Goal: Transaction & Acquisition: Purchase product/service

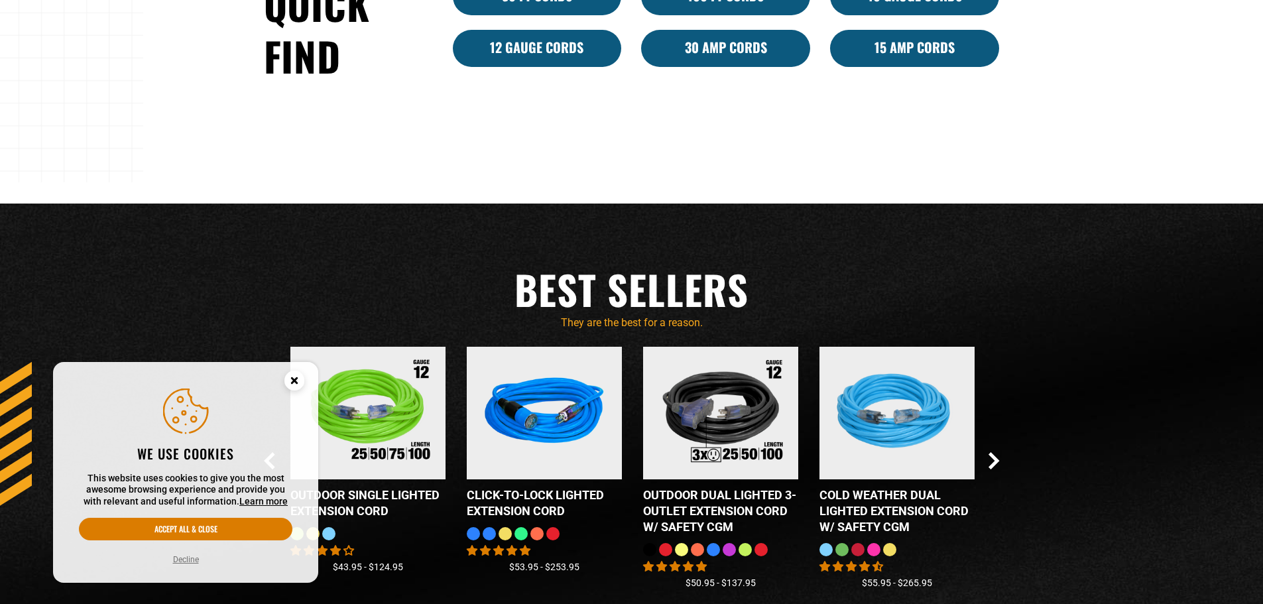
scroll to position [1392, 0]
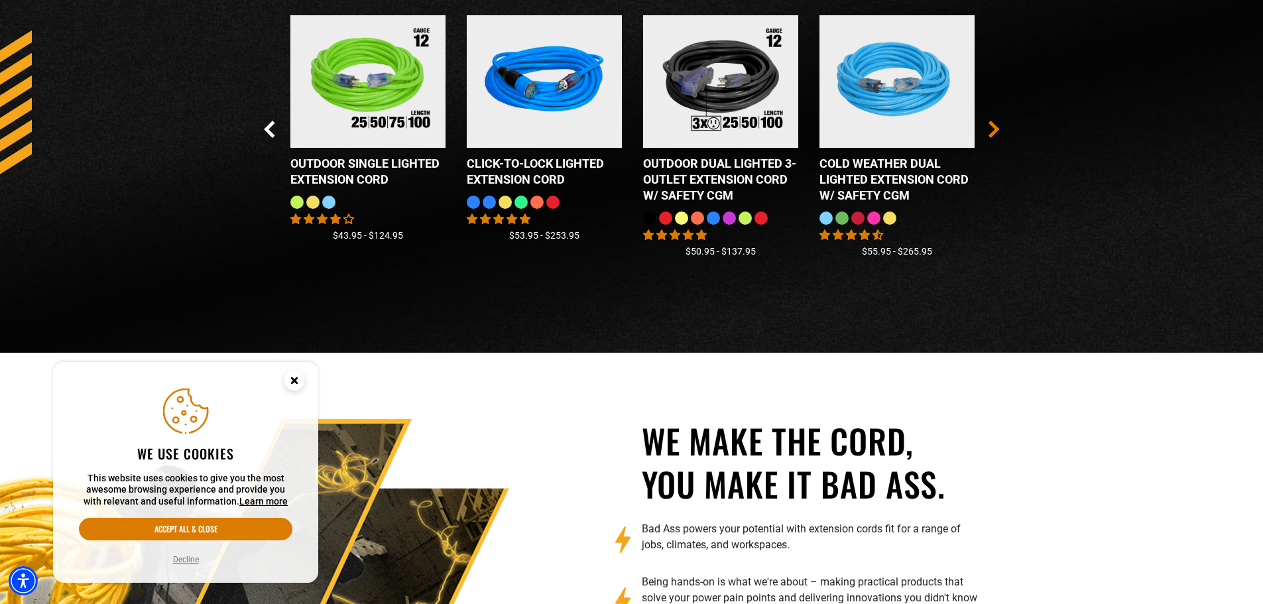
click at [996, 127] on icon "Next Slide" at bounding box center [993, 128] width 7 height 15
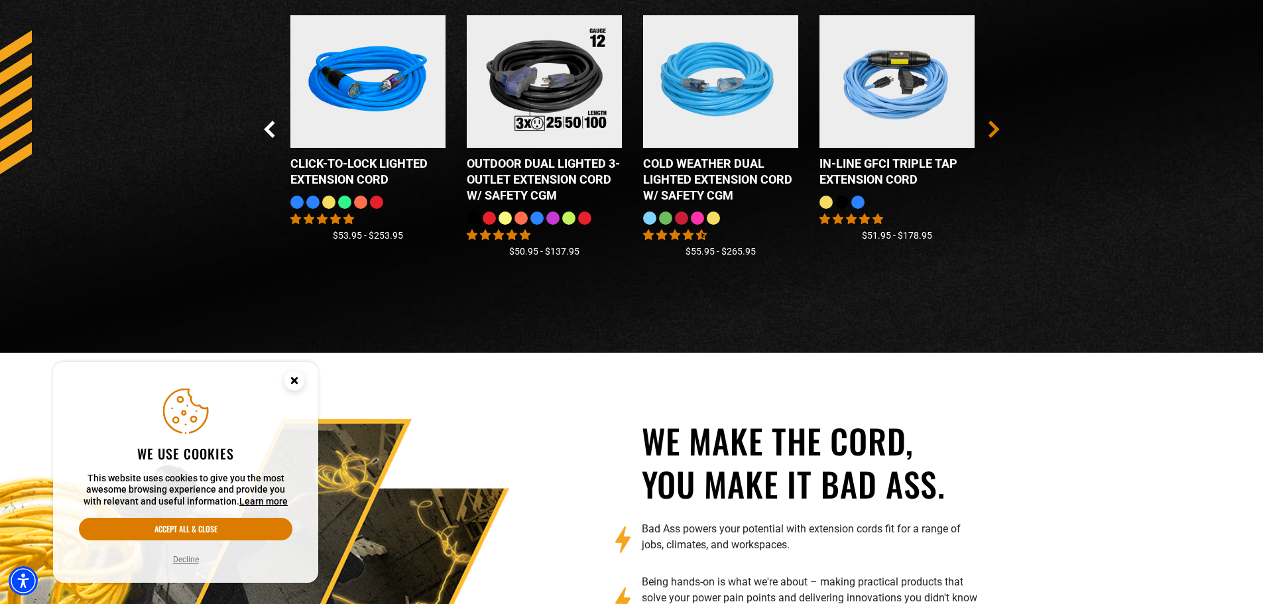
click at [994, 128] on icon "Next Slide" at bounding box center [993, 128] width 7 height 15
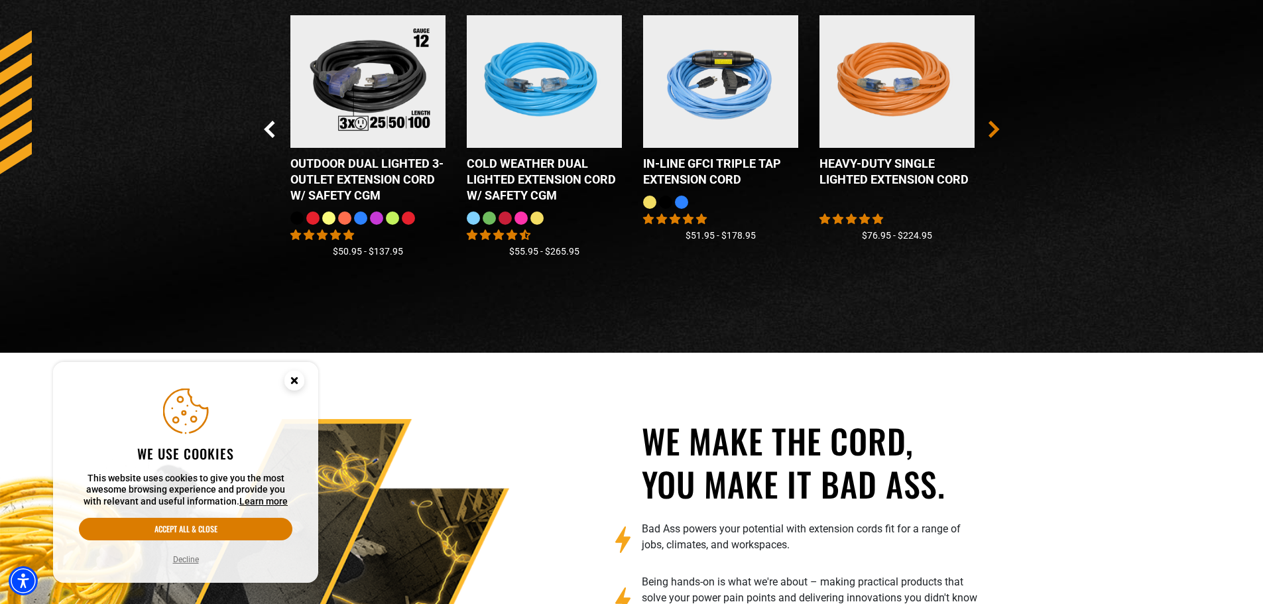
click at [992, 129] on icon "Next Slide" at bounding box center [994, 129] width 11 height 17
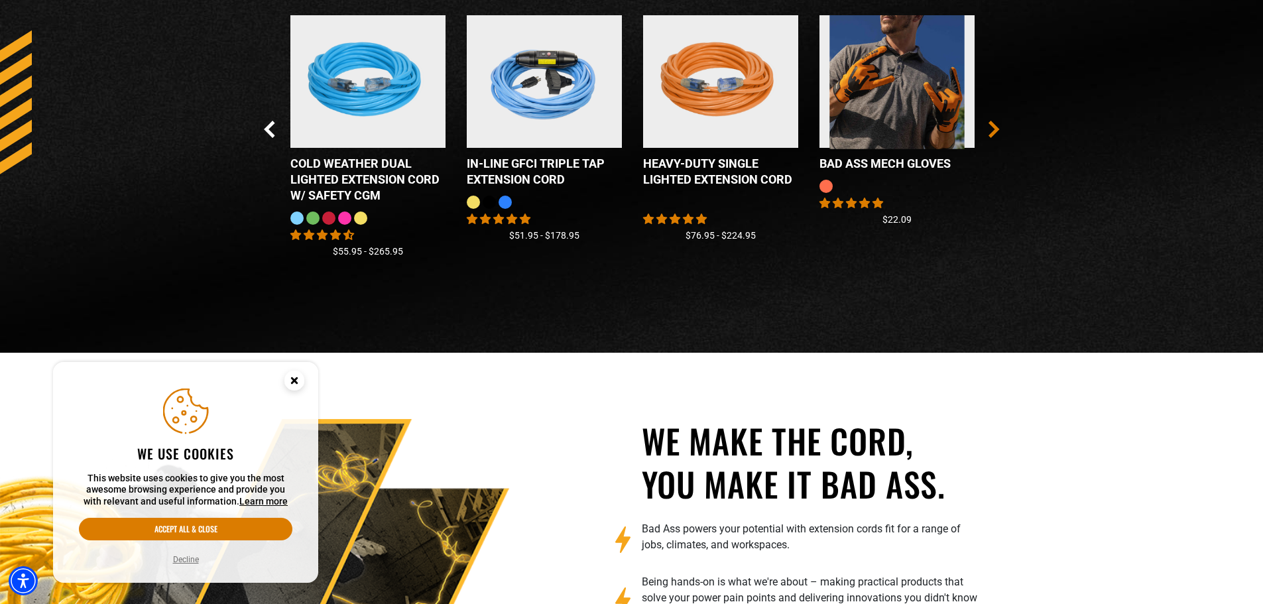
click at [992, 129] on icon "Next Slide" at bounding box center [994, 129] width 11 height 17
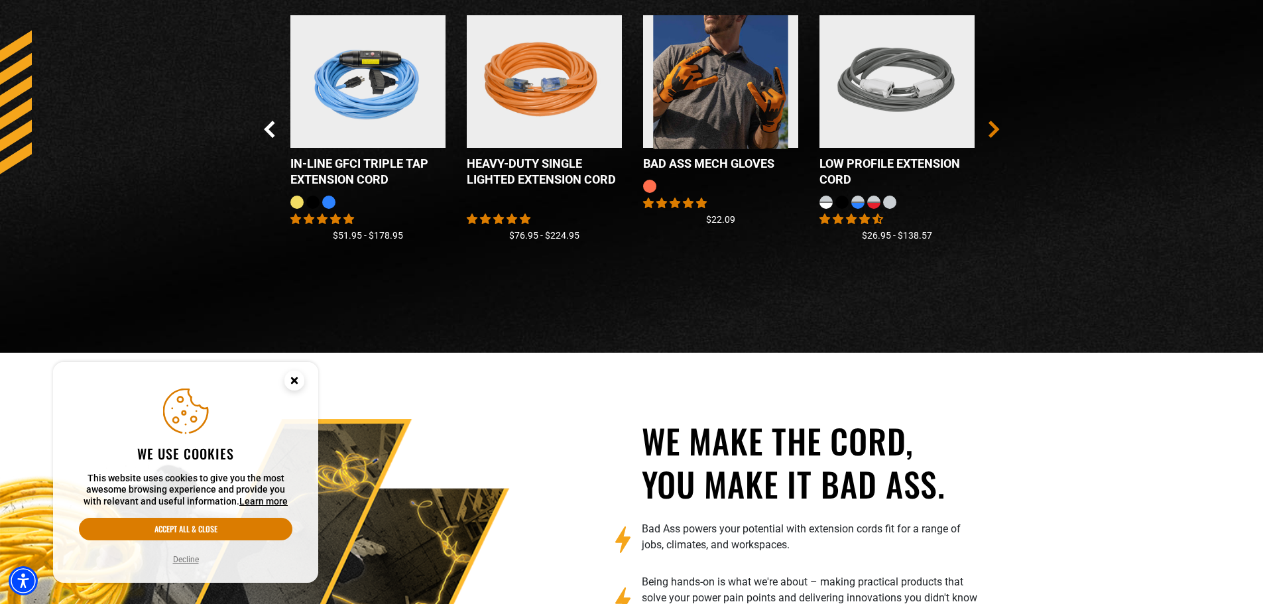
click at [991, 122] on icon "Next Slide" at bounding box center [993, 128] width 7 height 15
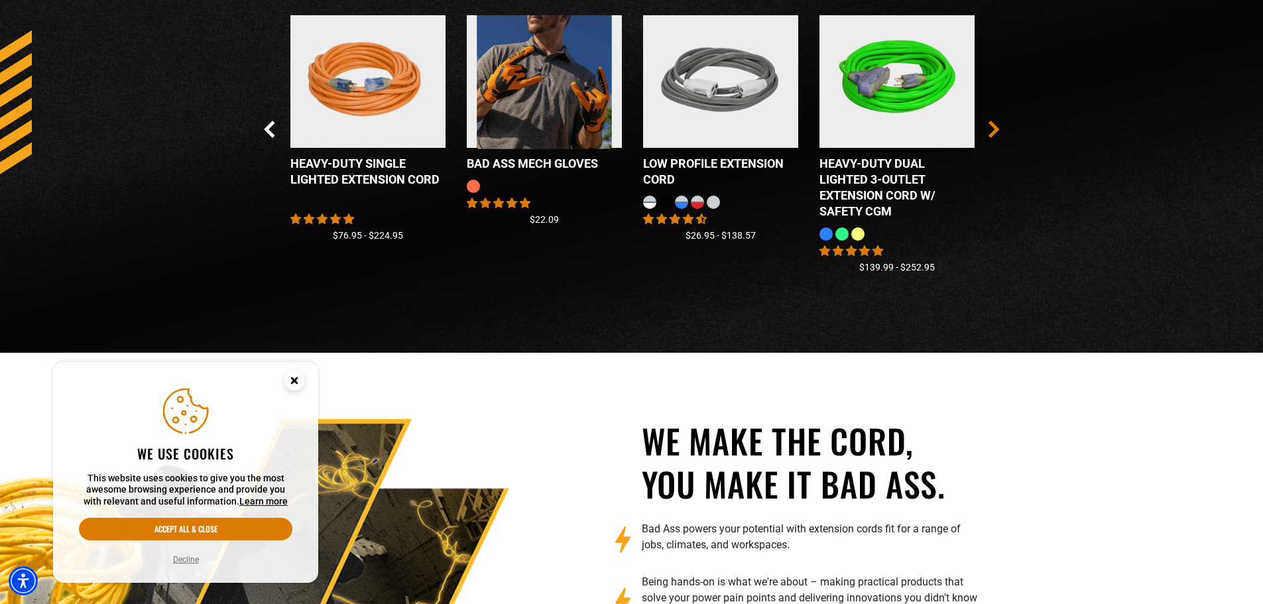
click at [992, 127] on icon "Next Slide" at bounding box center [994, 129] width 11 height 17
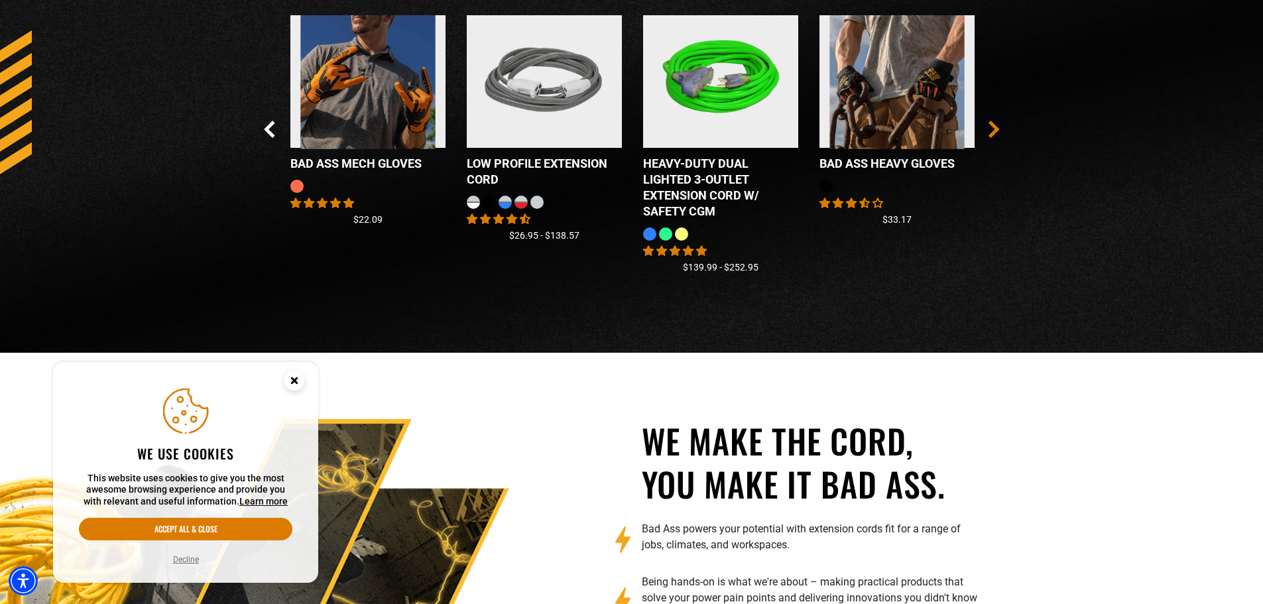
click at [992, 128] on icon "Next Slide" at bounding box center [994, 129] width 11 height 17
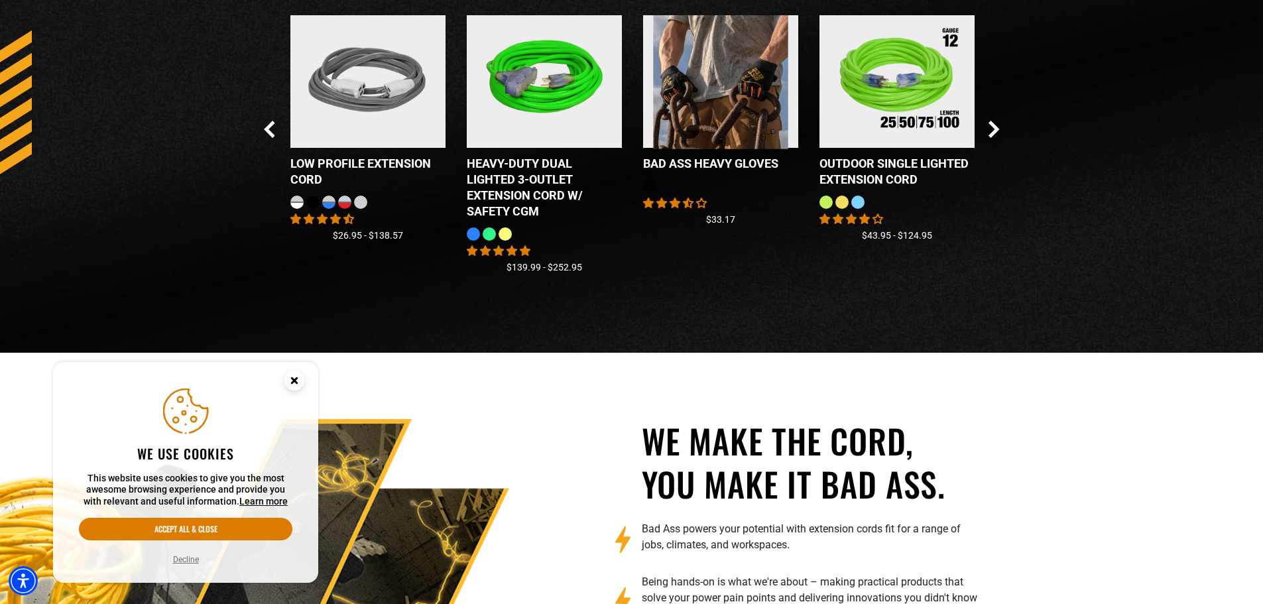
click at [983, 131] on div "Checkbox field Outdoor Single Lighted Extension Cord 9 reviews No questions $43…" at bounding box center [897, 134] width 176 height 238
click at [990, 129] on icon "Next Slide" at bounding box center [994, 129] width 11 height 17
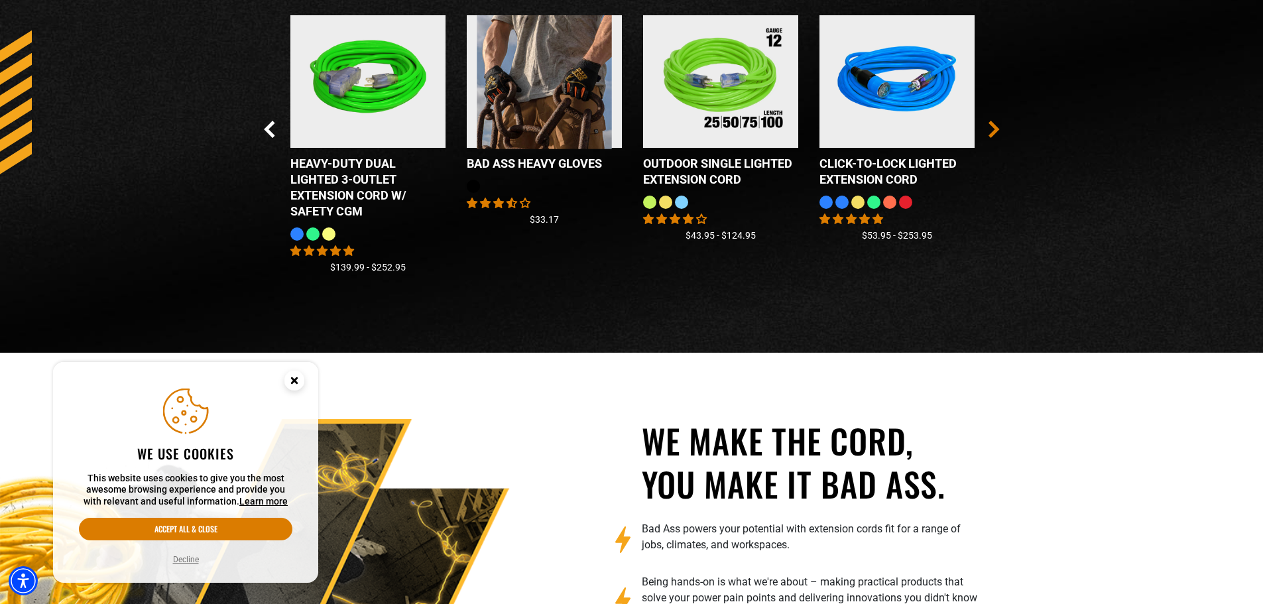
click at [991, 129] on icon "Next Slide" at bounding box center [994, 129] width 11 height 17
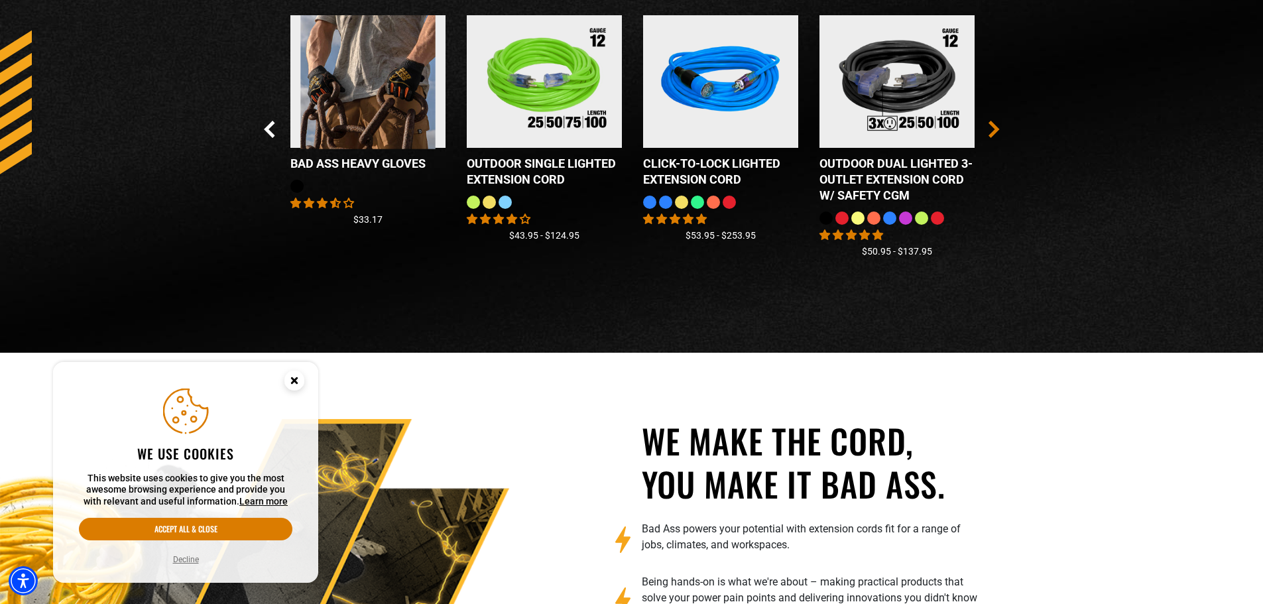
click at [989, 127] on icon "Next Slide" at bounding box center [994, 129] width 11 height 17
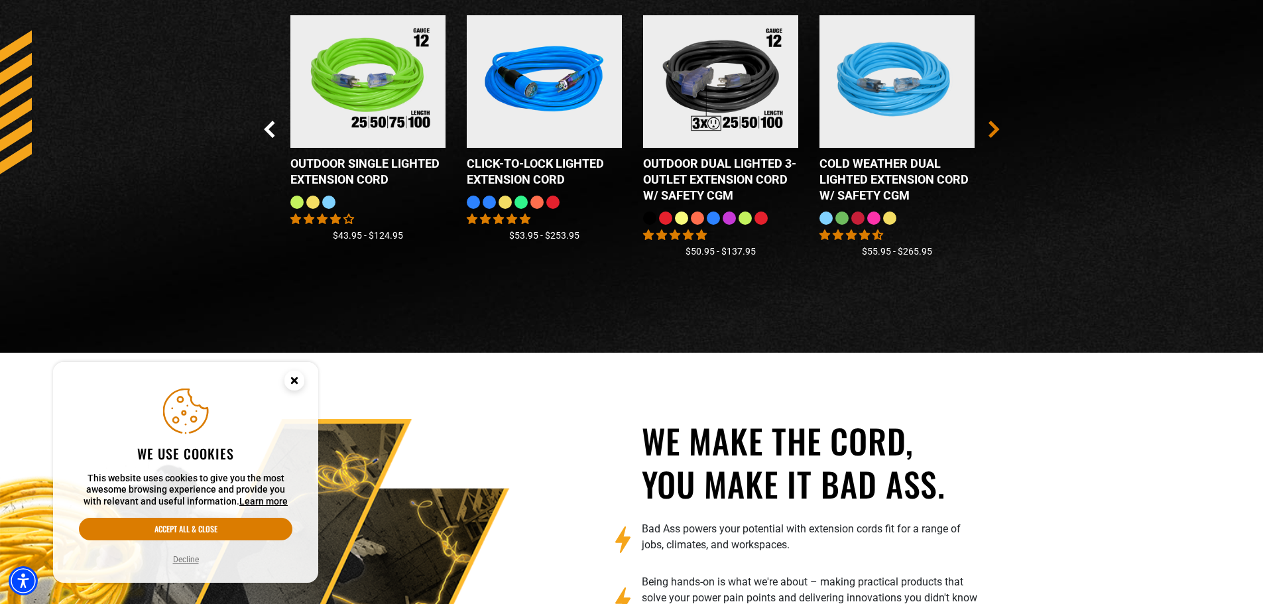
click at [989, 127] on icon "Next Slide" at bounding box center [994, 129] width 11 height 17
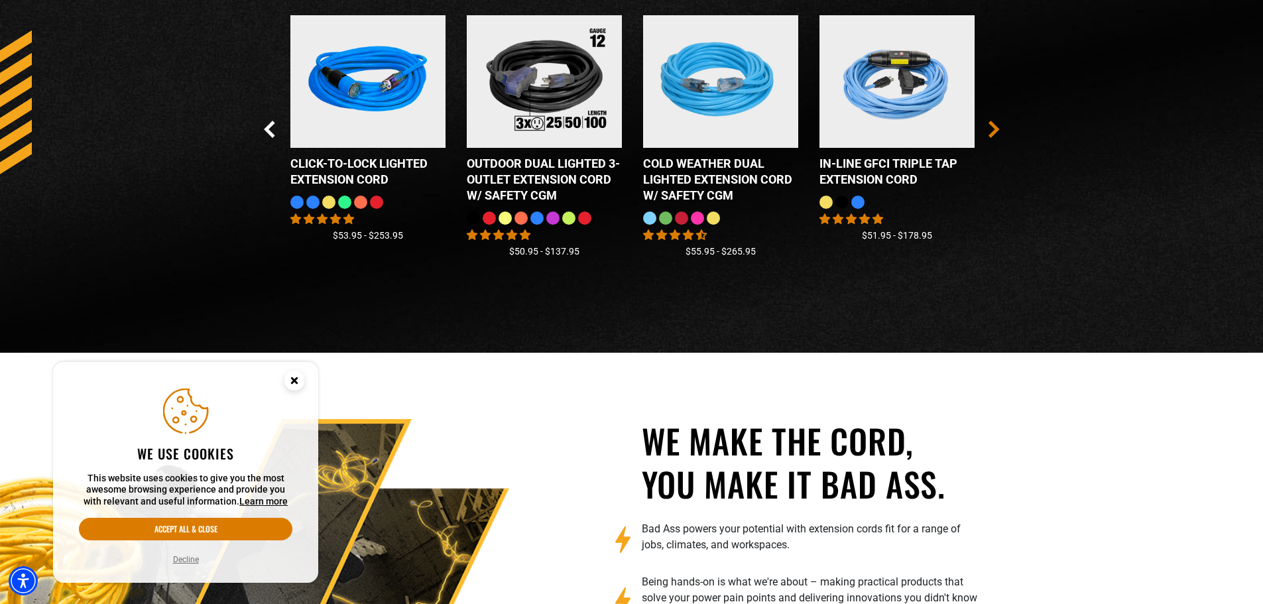
click at [989, 125] on icon "Next Slide" at bounding box center [994, 129] width 11 height 17
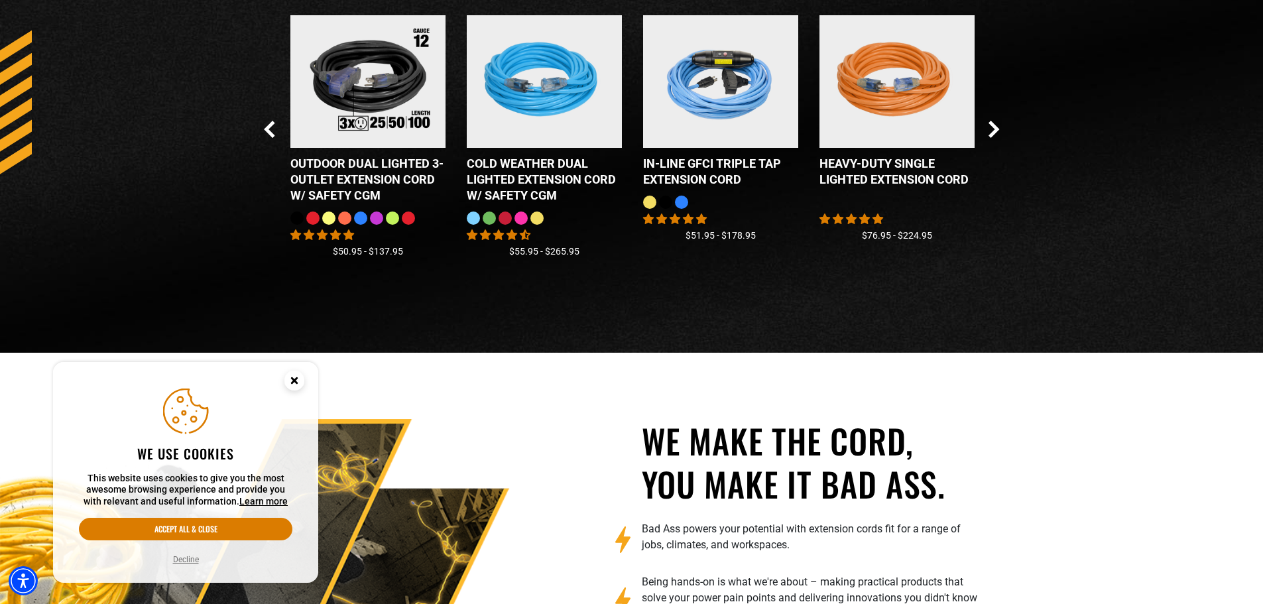
click at [985, 127] on div "Checkbox field Bad Ass MECH Gloves 9 reviews No questions $22.09 Checkbox field…" at bounding box center [632, 150] width 736 height 270
click at [989, 127] on icon "Next Slide" at bounding box center [994, 129] width 11 height 17
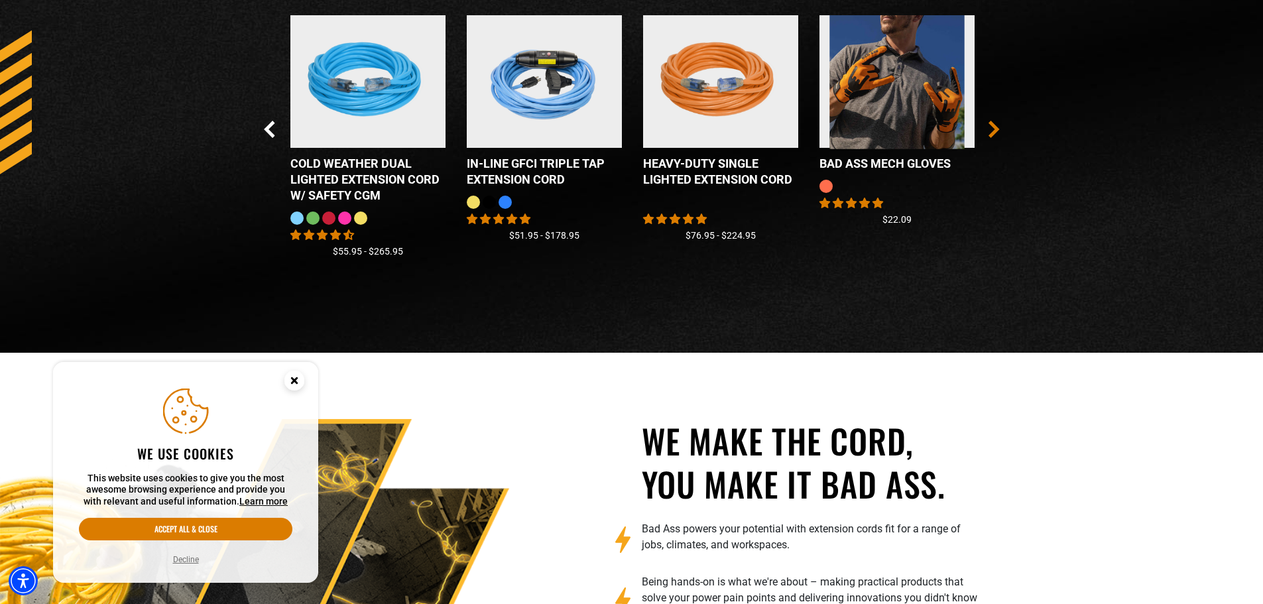
click at [991, 127] on icon "Next Slide" at bounding box center [994, 129] width 11 height 17
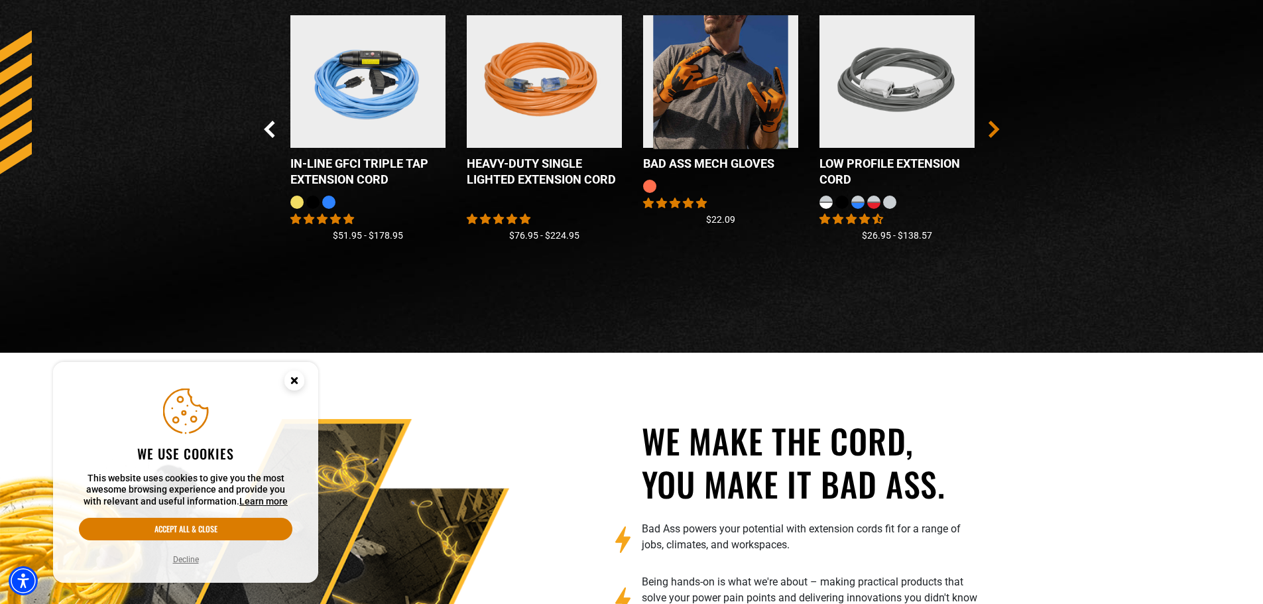
click at [991, 126] on icon "Next Slide" at bounding box center [994, 129] width 11 height 17
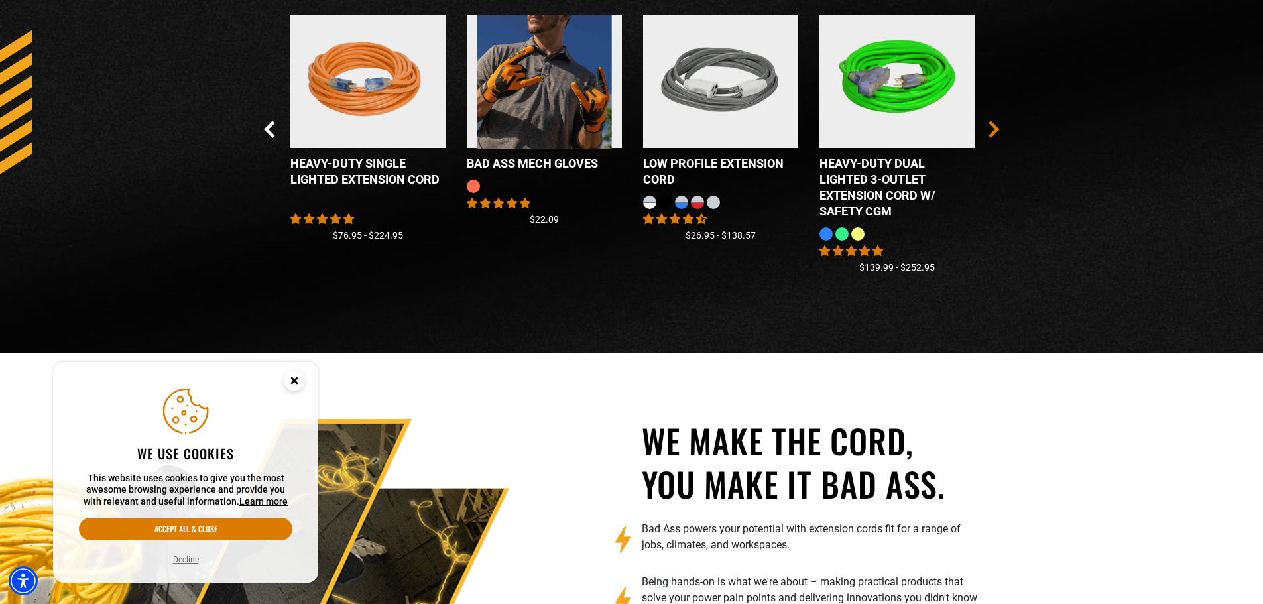
click at [991, 125] on icon "Next Slide" at bounding box center [993, 128] width 7 height 15
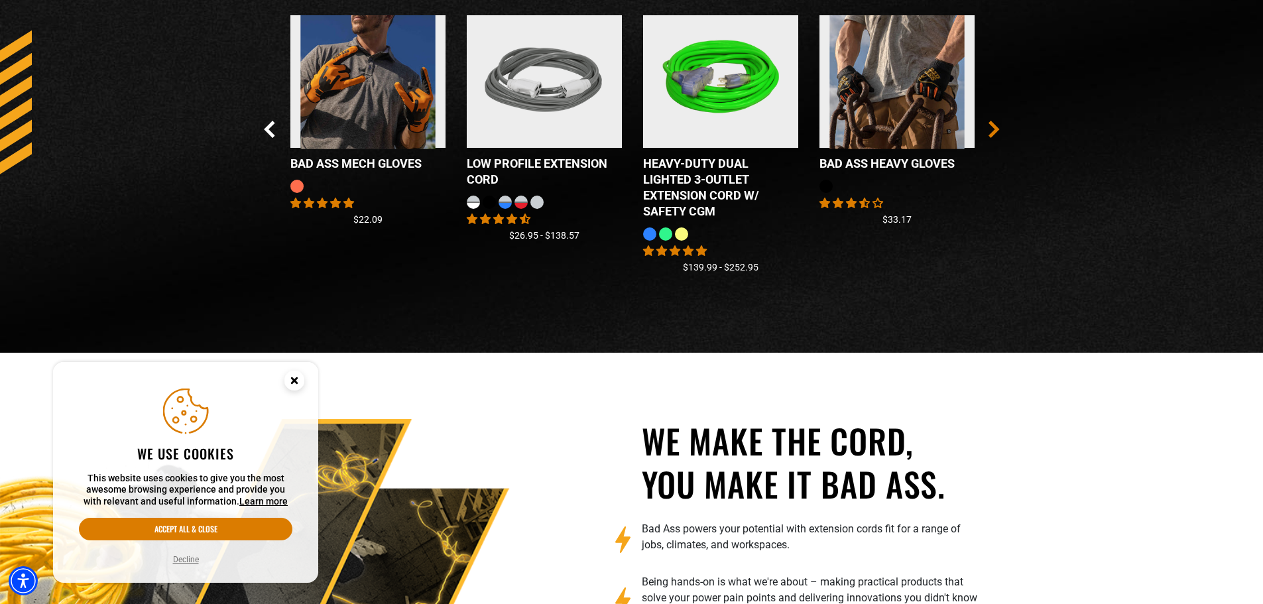
click at [991, 125] on icon "Next Slide" at bounding box center [993, 128] width 7 height 15
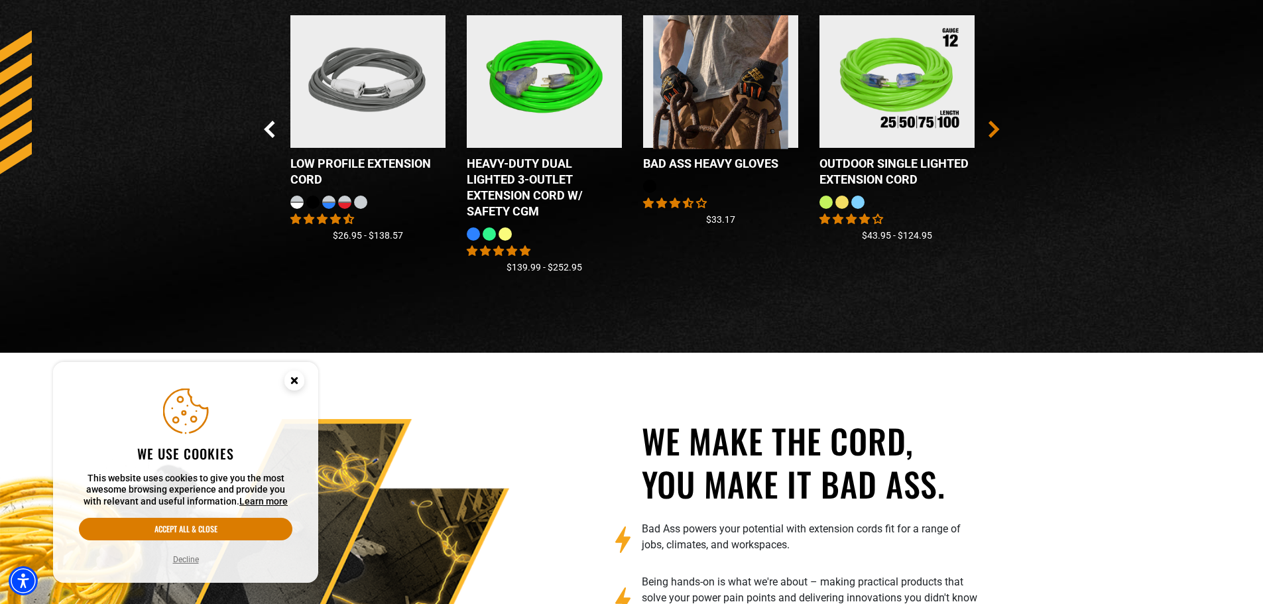
click at [989, 125] on icon "Next Slide" at bounding box center [994, 129] width 11 height 17
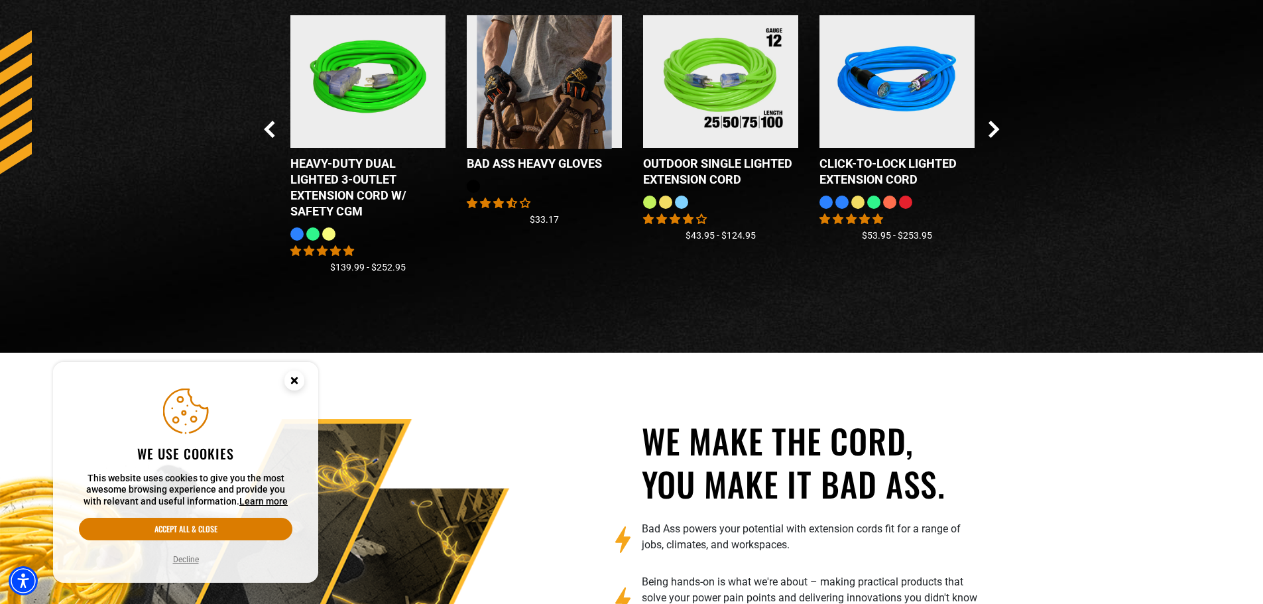
click at [985, 125] on div "Checkbox field Bad Ass MECH Gloves 9 reviews No questions $22.09 Checkbox field…" at bounding box center [632, 150] width 736 height 270
click at [990, 127] on icon "Next Slide" at bounding box center [994, 129] width 11 height 17
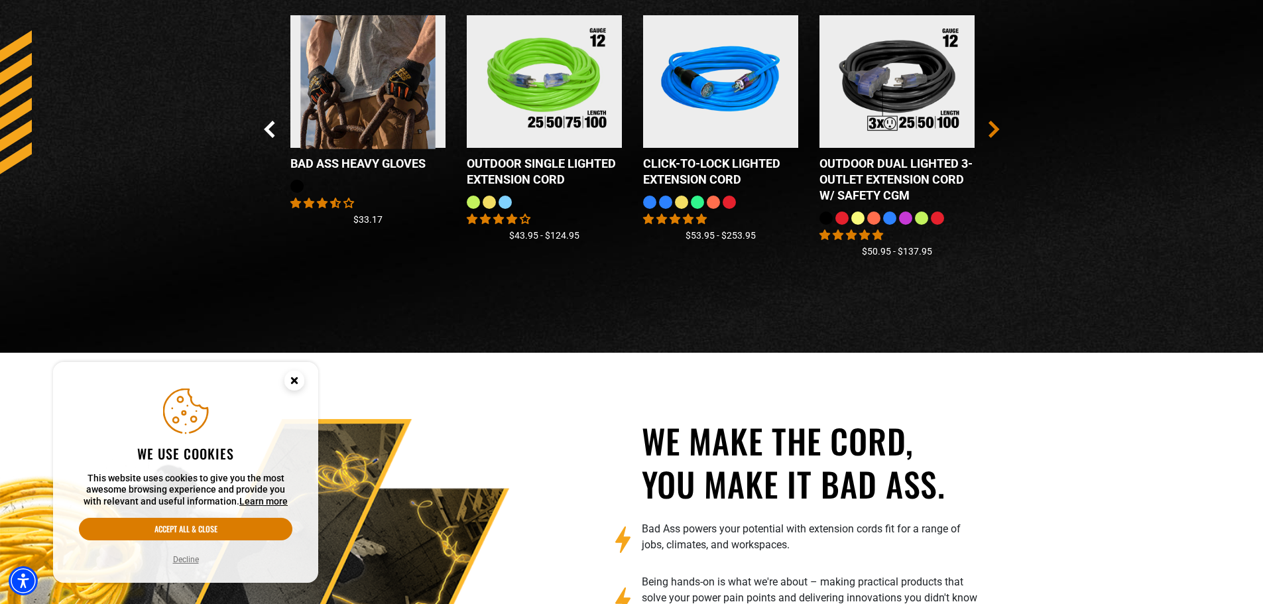
click at [993, 127] on icon "Next Slide" at bounding box center [994, 129] width 11 height 17
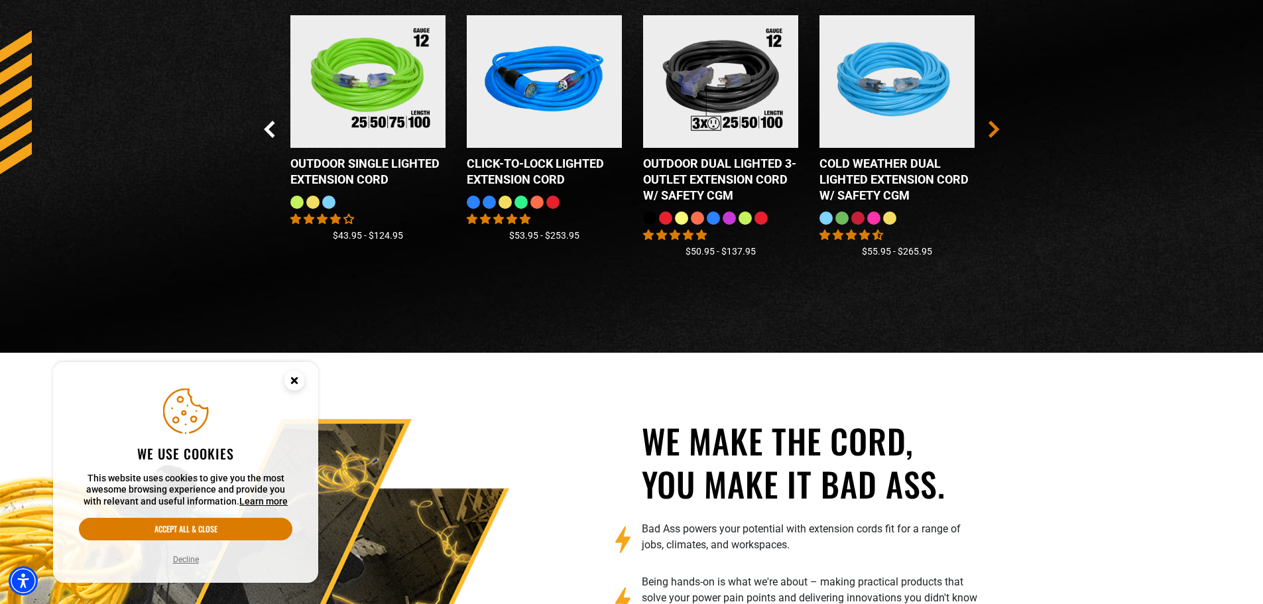
click at [991, 126] on icon "Next Slide" at bounding box center [994, 129] width 11 height 17
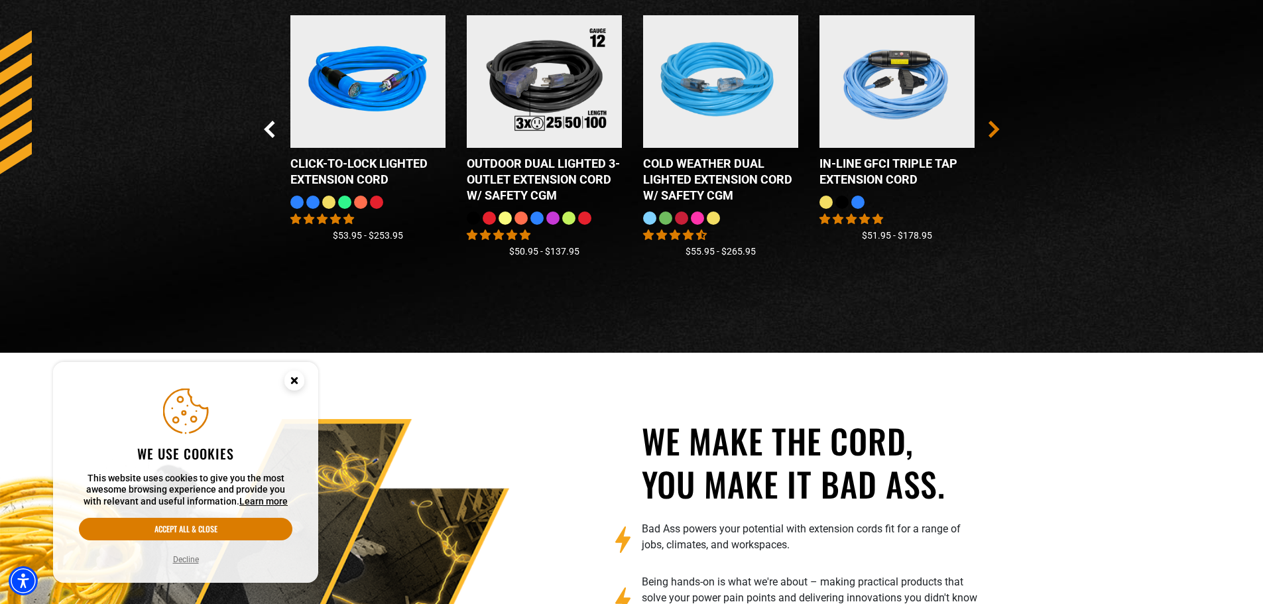
click at [991, 127] on icon "Next Slide" at bounding box center [994, 129] width 11 height 17
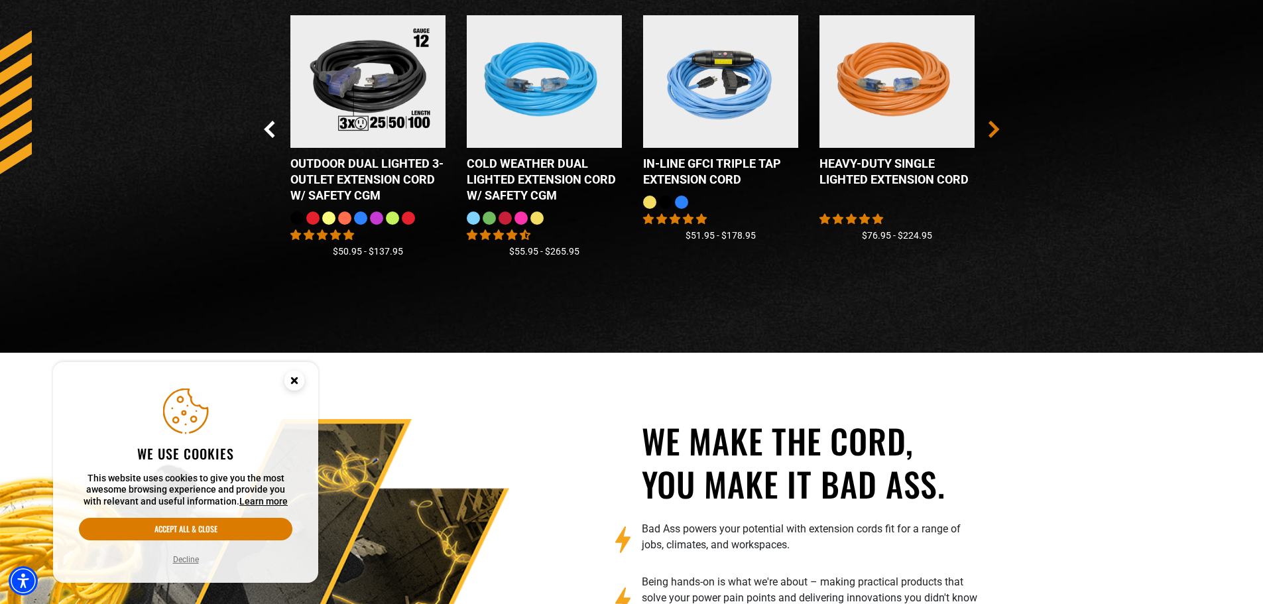
click at [989, 127] on icon "Next Slide" at bounding box center [994, 129] width 11 height 17
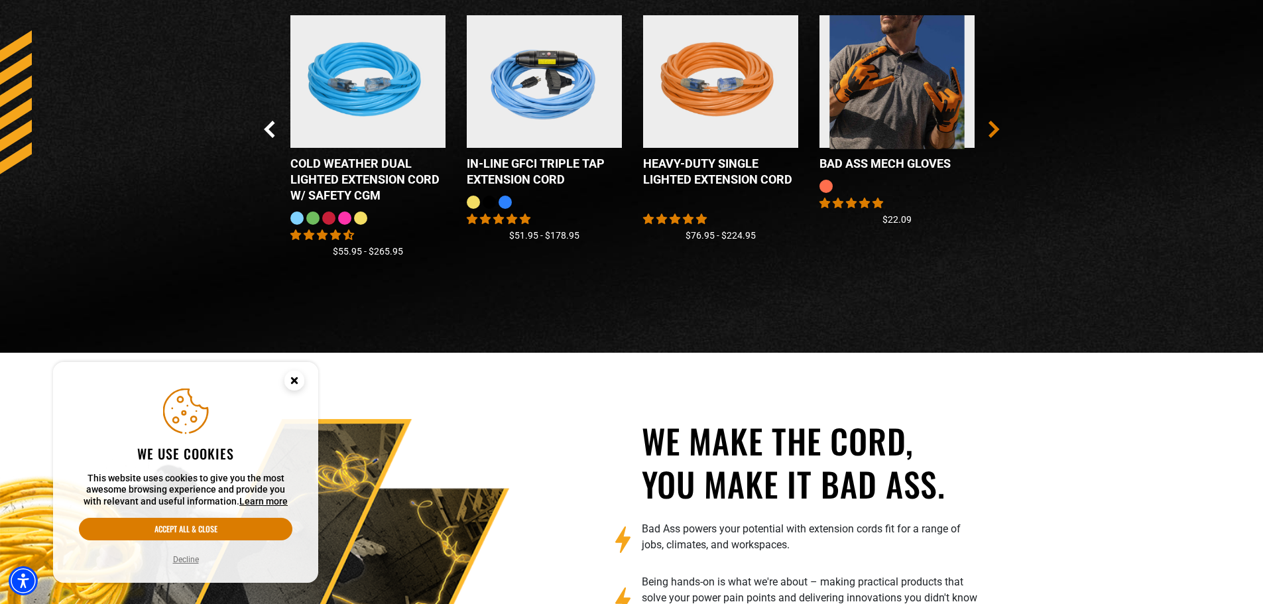
click at [989, 127] on icon "Next Slide" at bounding box center [994, 129] width 11 height 17
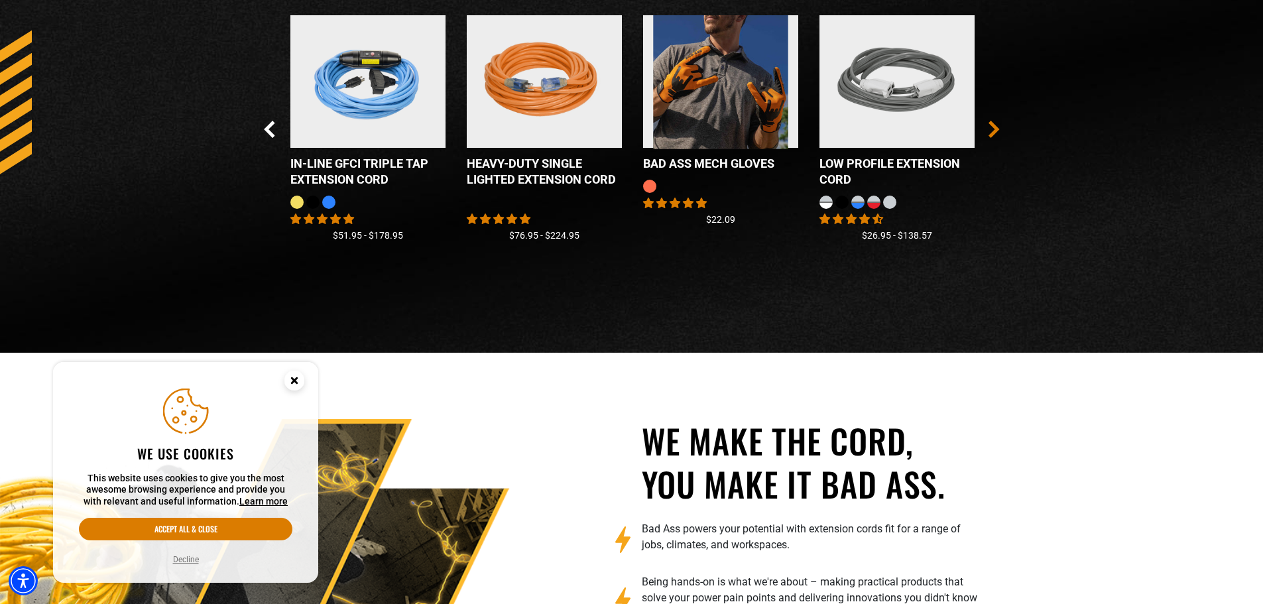
click at [989, 127] on icon "Next Slide" at bounding box center [994, 129] width 11 height 17
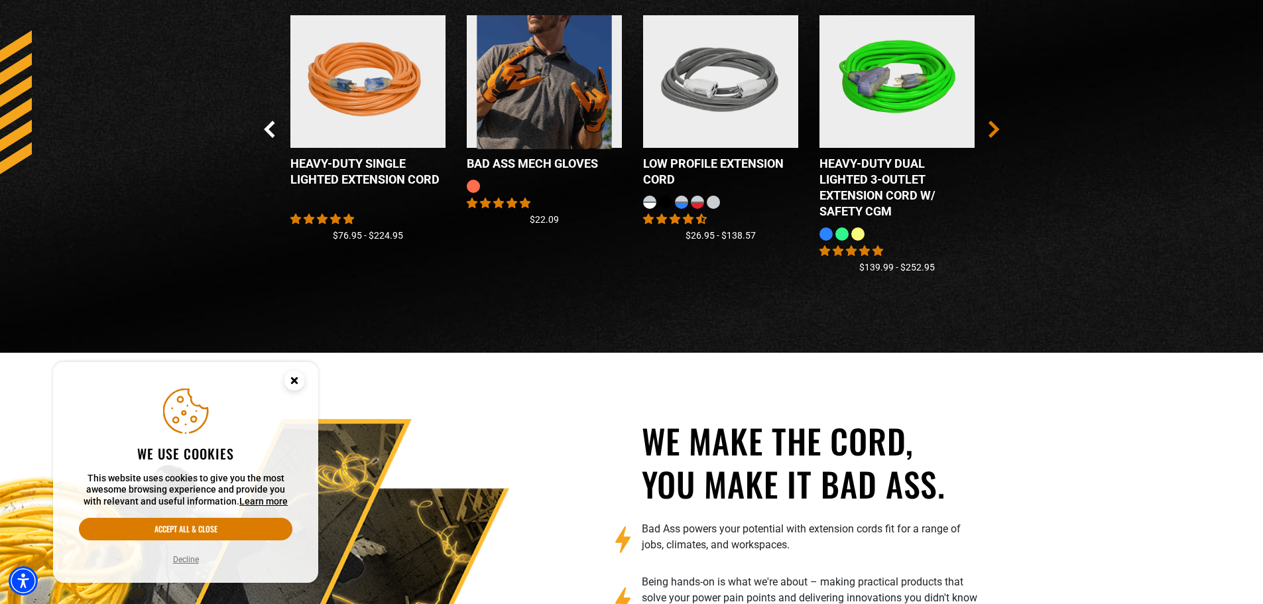
click at [989, 127] on icon "Next Slide" at bounding box center [994, 129] width 11 height 17
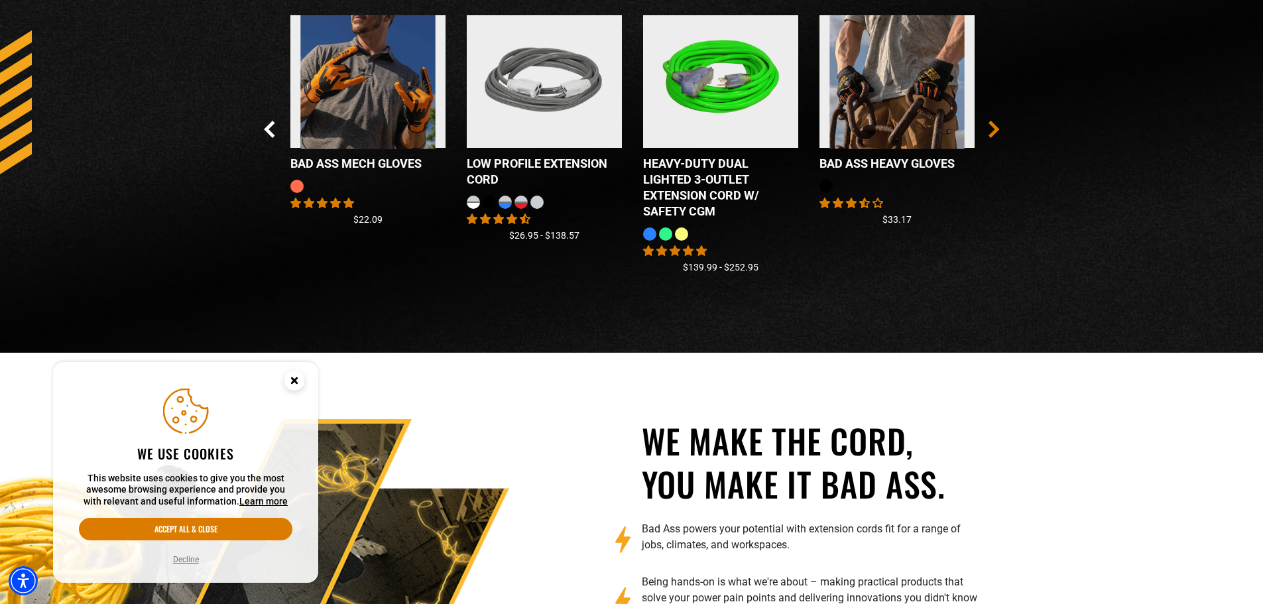
click at [989, 127] on icon "Next Slide" at bounding box center [994, 129] width 11 height 17
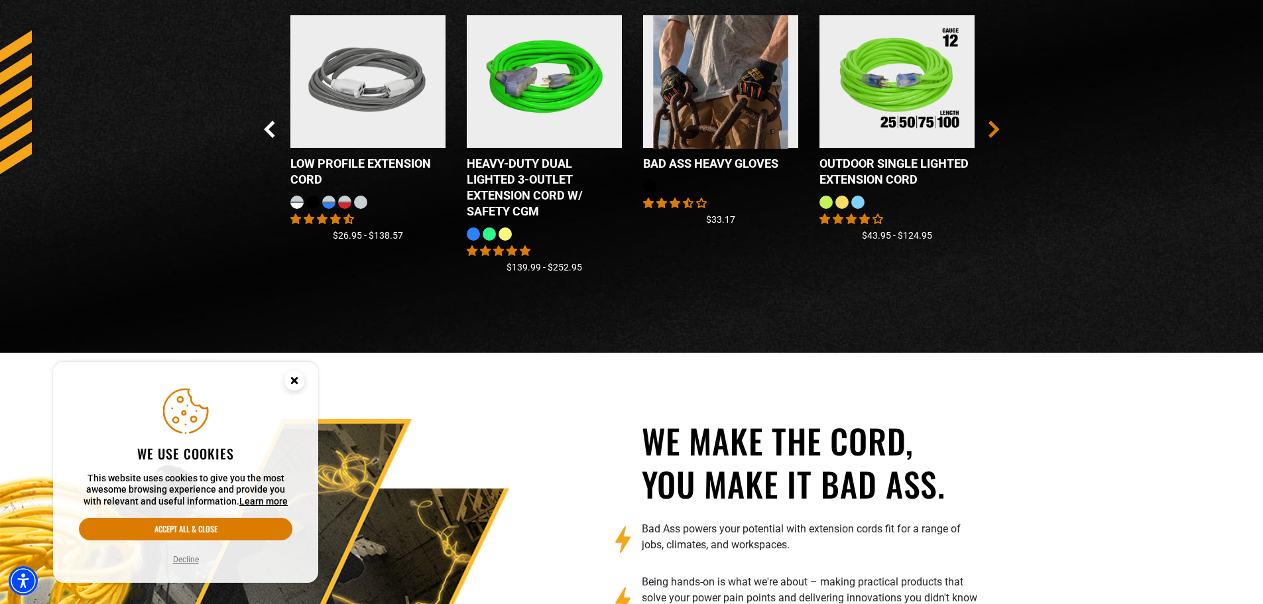
click at [989, 127] on icon "Next Slide" at bounding box center [994, 129] width 11 height 17
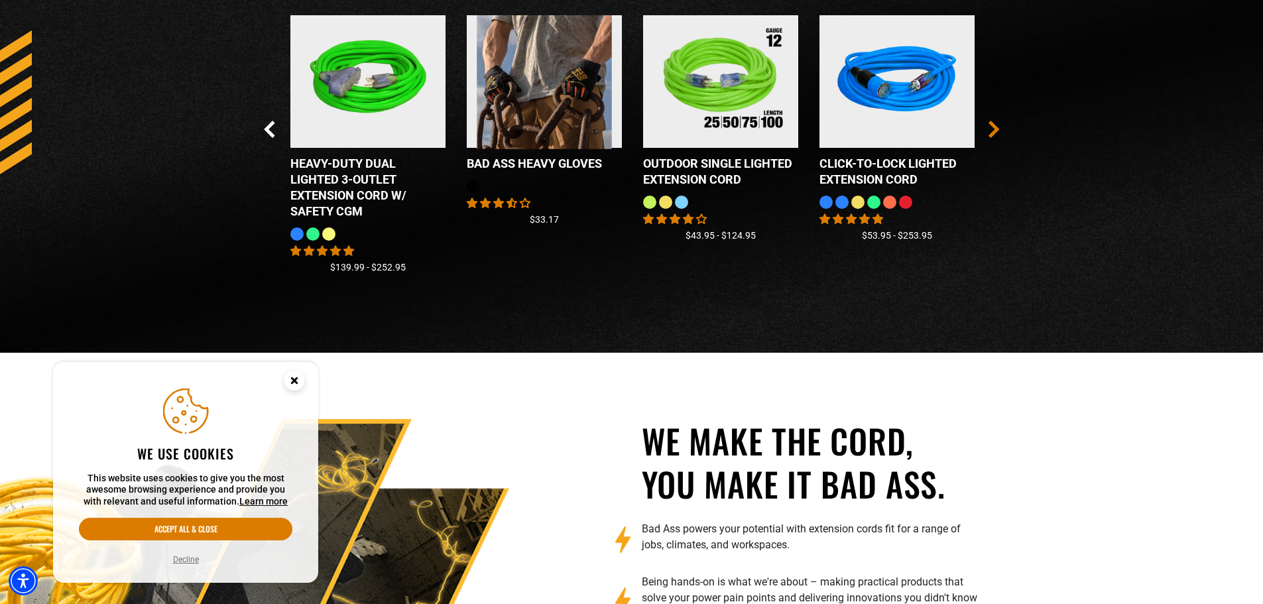
click at [989, 127] on icon "Next Slide" at bounding box center [994, 129] width 11 height 17
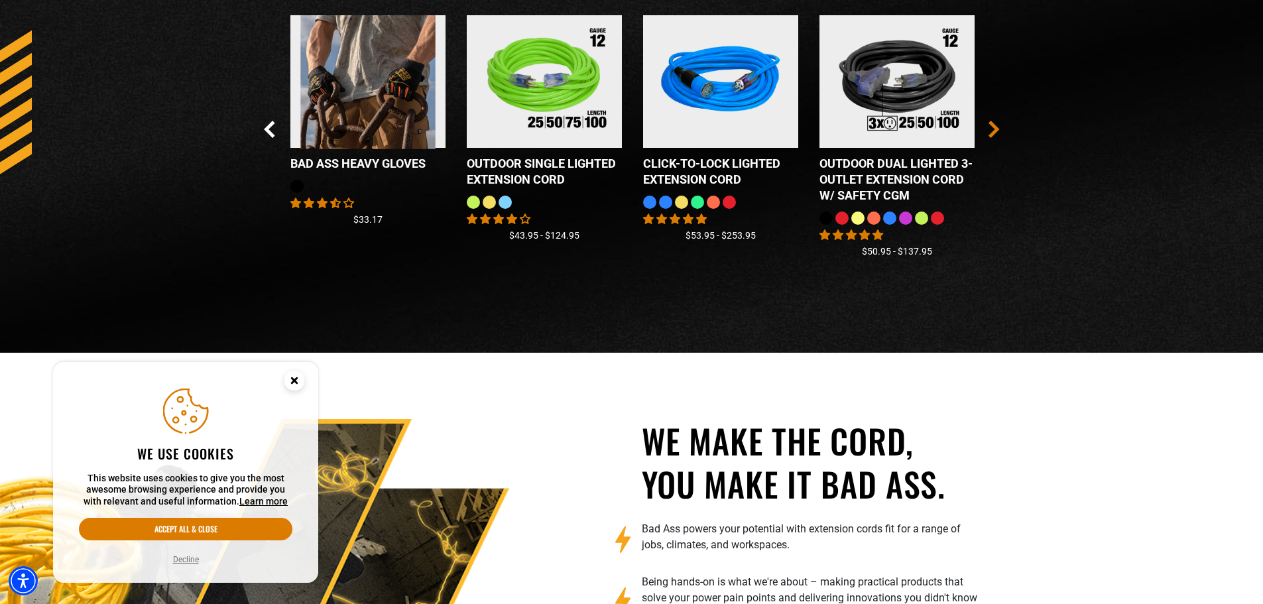
click at [989, 127] on icon "Next Slide" at bounding box center [994, 129] width 11 height 17
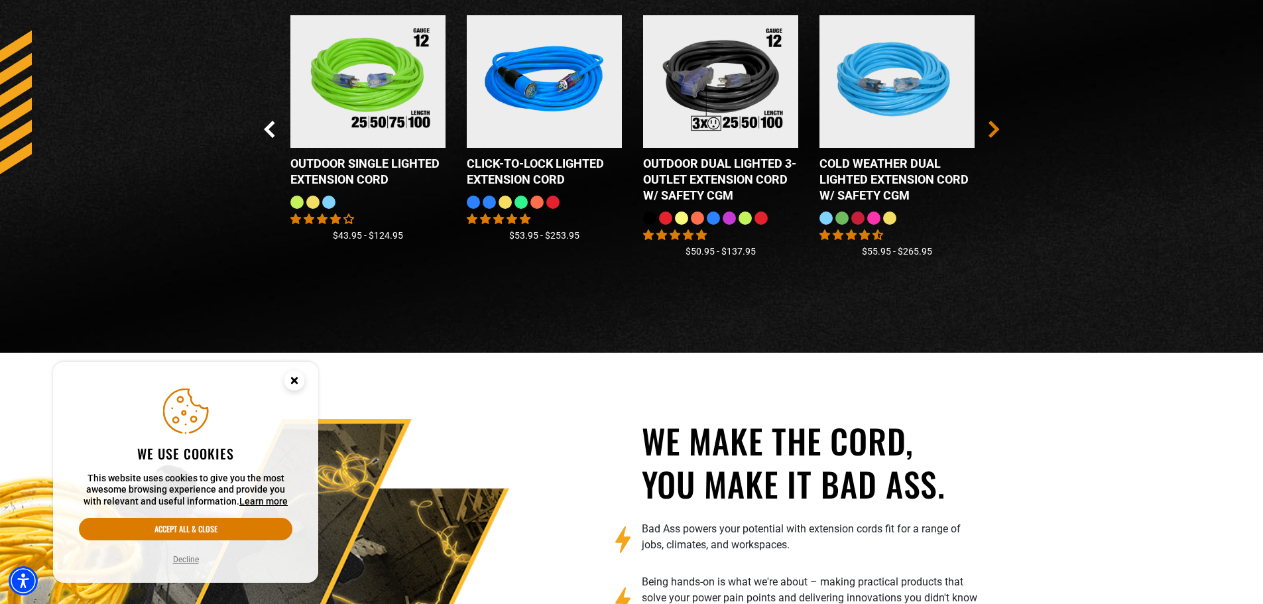
click at [989, 127] on icon "Next Slide" at bounding box center [994, 129] width 11 height 17
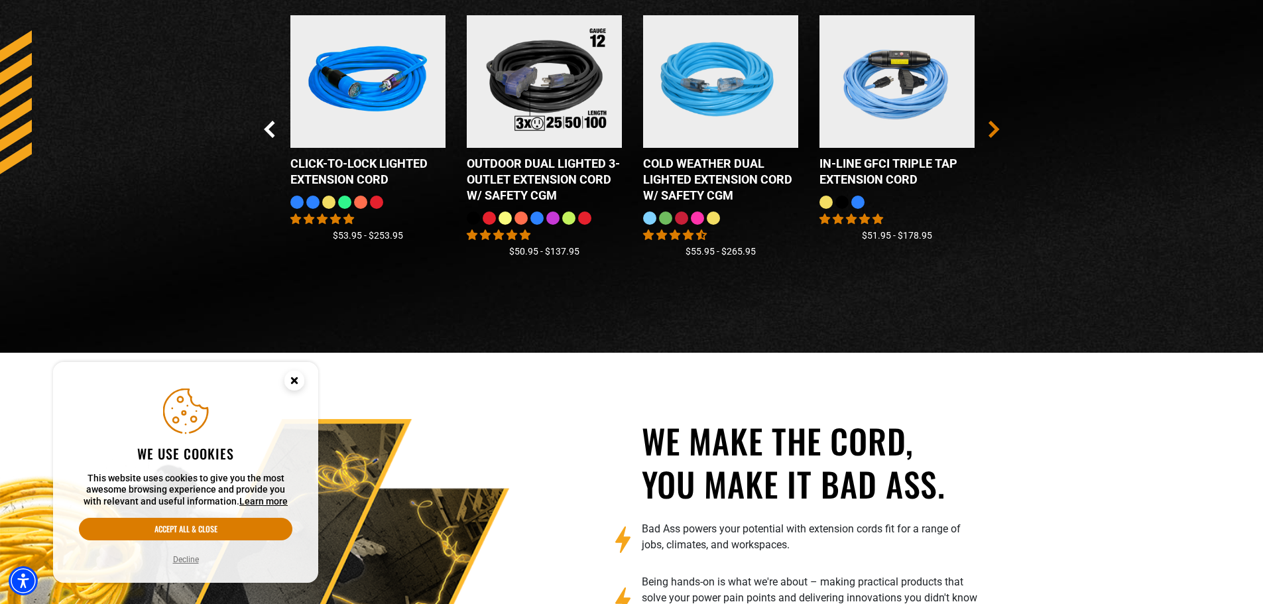
click at [989, 127] on icon "Next Slide" at bounding box center [994, 129] width 11 height 17
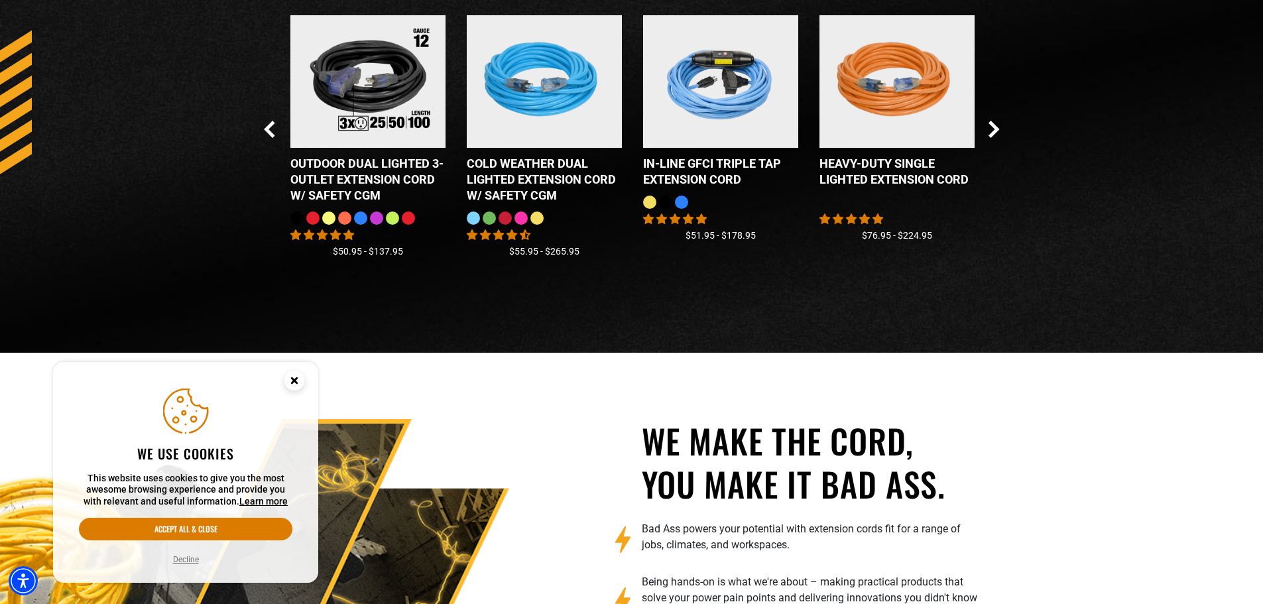
click at [985, 127] on div "Checkbox field Bad Ass MECH Gloves 9 reviews No questions $22.09 Checkbox field…" at bounding box center [632, 150] width 736 height 270
click at [989, 127] on icon "Next Slide" at bounding box center [994, 129] width 11 height 17
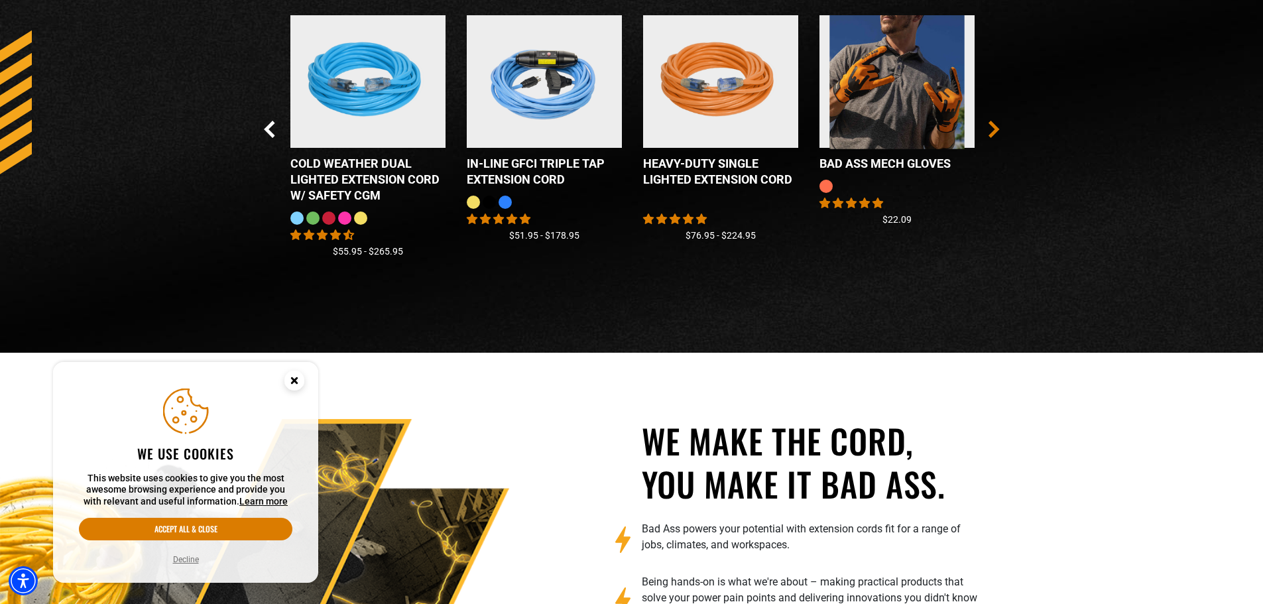
click at [991, 127] on icon "Next Slide" at bounding box center [994, 129] width 11 height 17
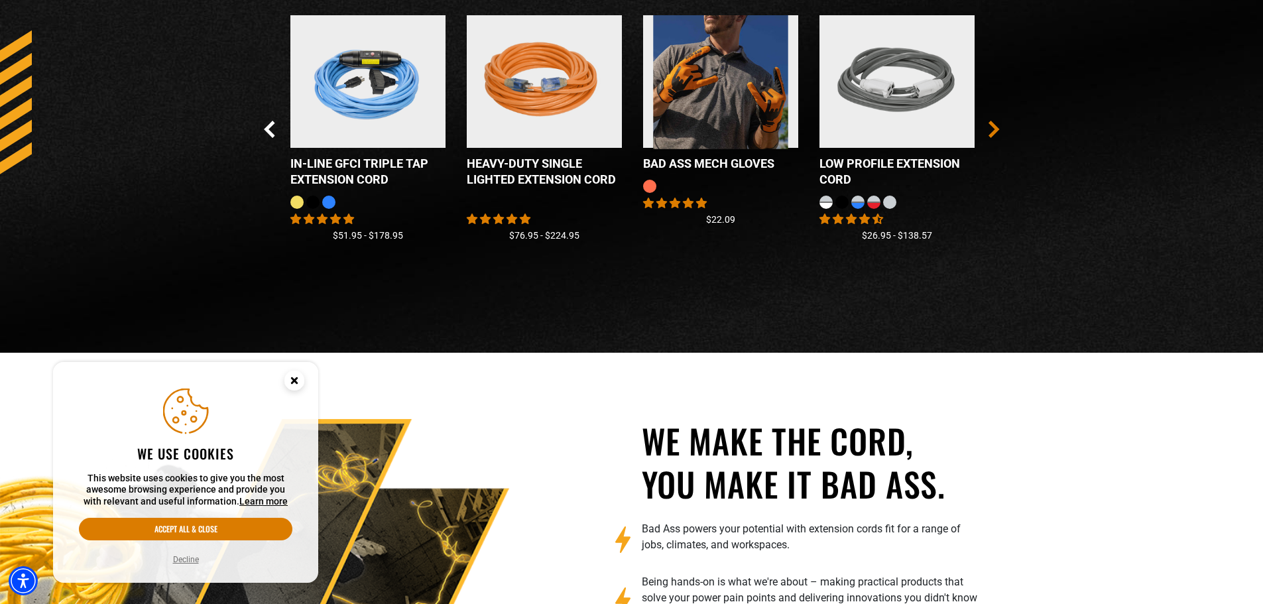
click at [991, 127] on icon "Next Slide" at bounding box center [994, 129] width 11 height 17
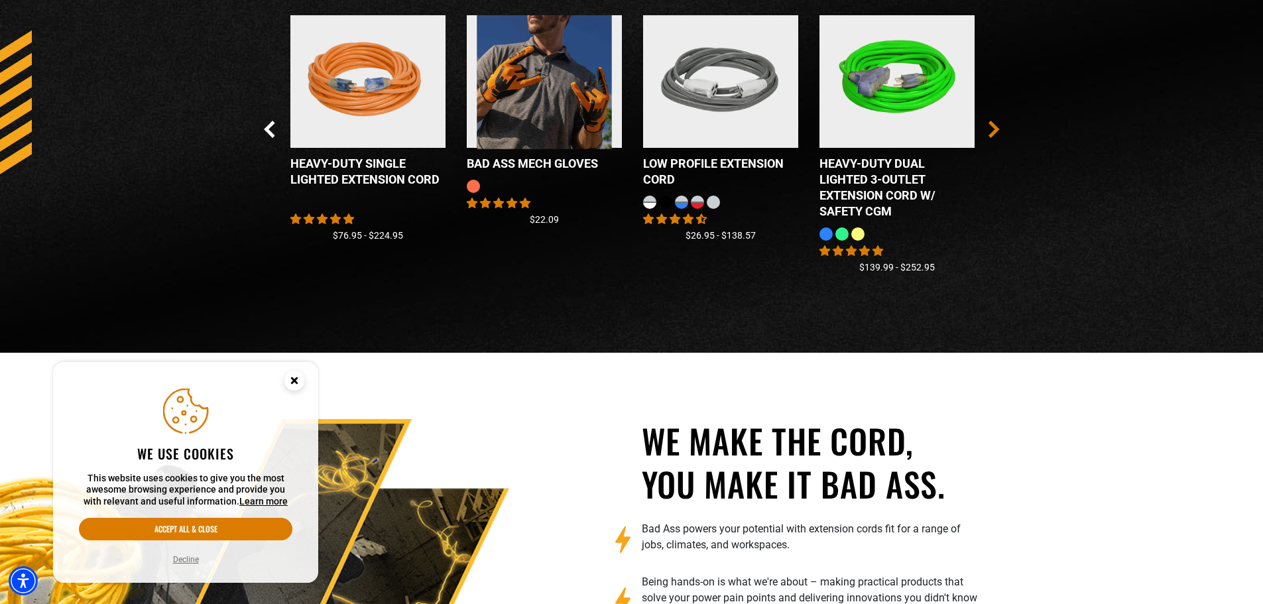
click at [991, 127] on icon "Next Slide" at bounding box center [994, 129] width 11 height 17
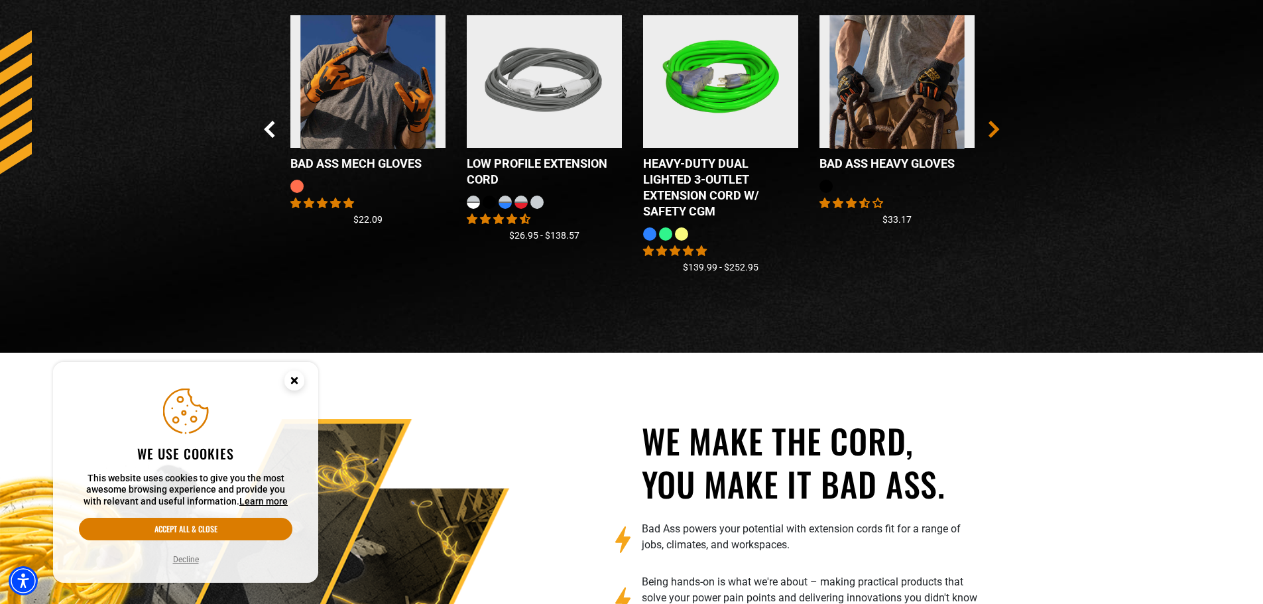
click at [989, 126] on icon "Next Slide" at bounding box center [994, 129] width 11 height 17
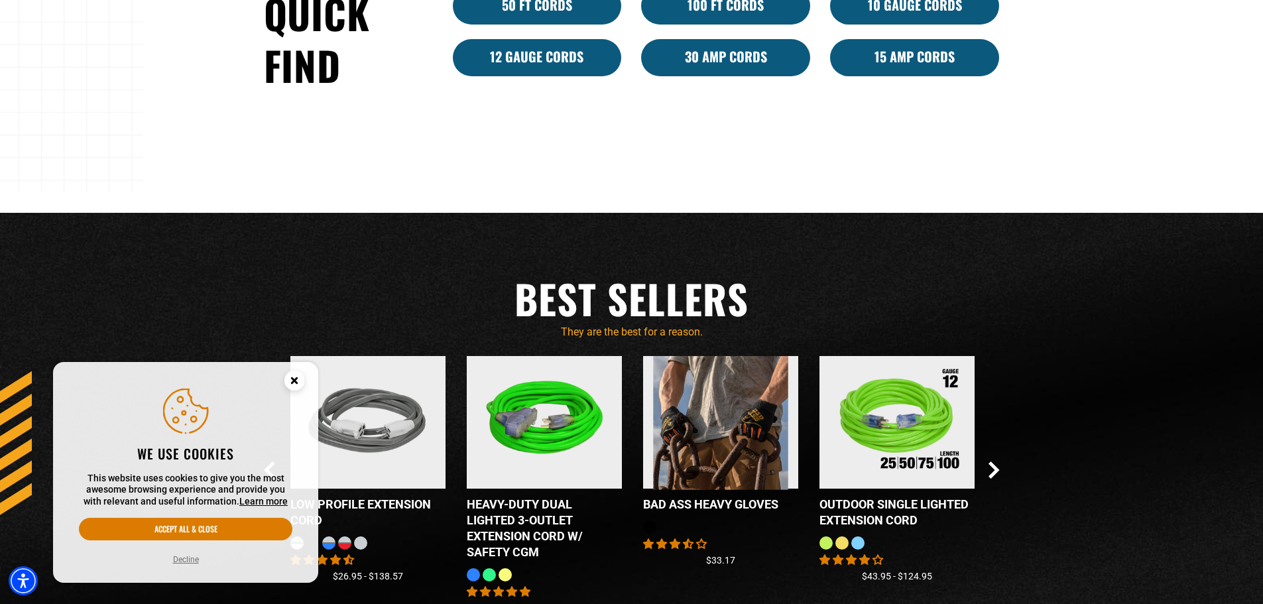
scroll to position [1008, 0]
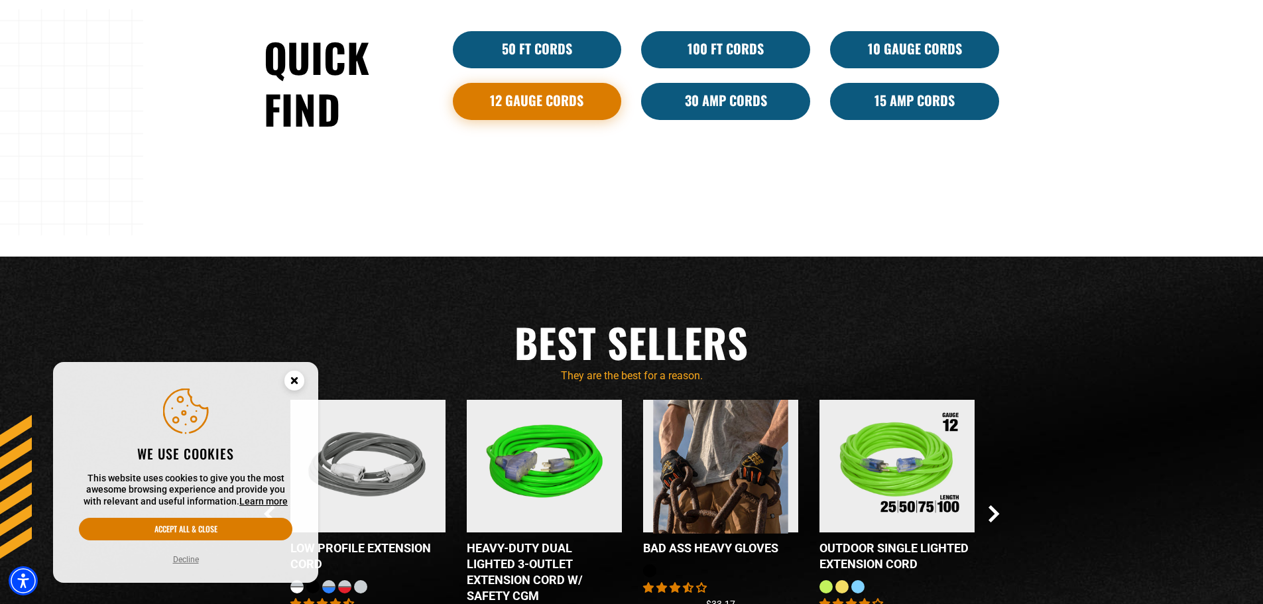
click at [572, 96] on link "12 Gauge Cords" at bounding box center [537, 101] width 169 height 37
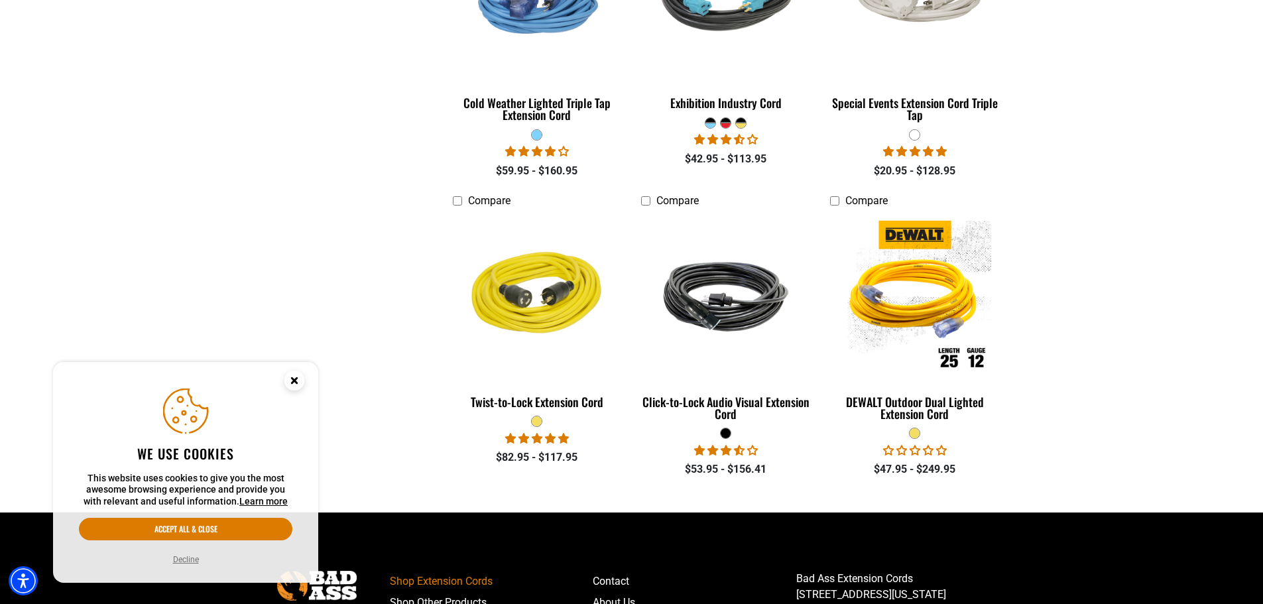
scroll to position [2122, 0]
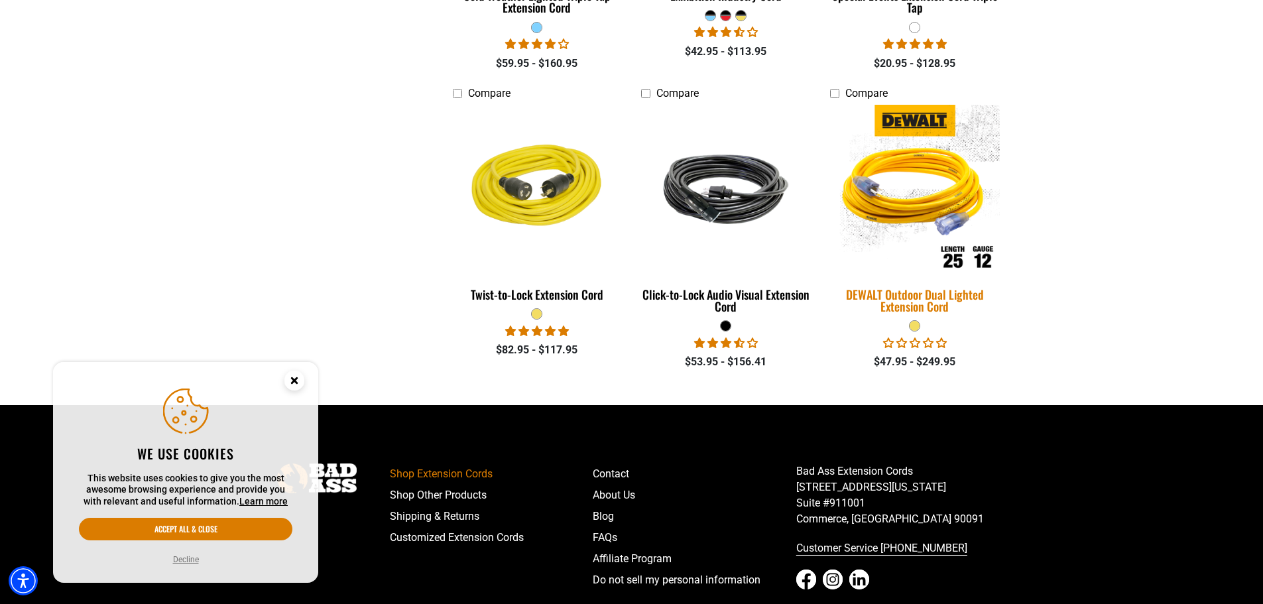
click at [893, 201] on img at bounding box center [915, 190] width 186 height 170
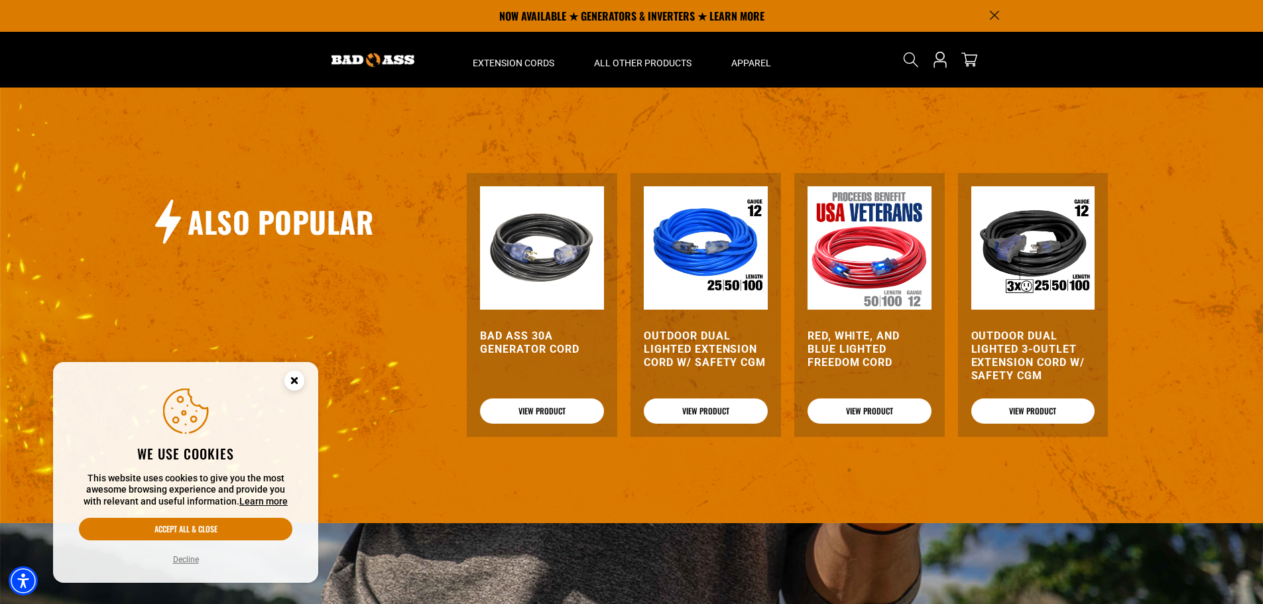
scroll to position [1260, 0]
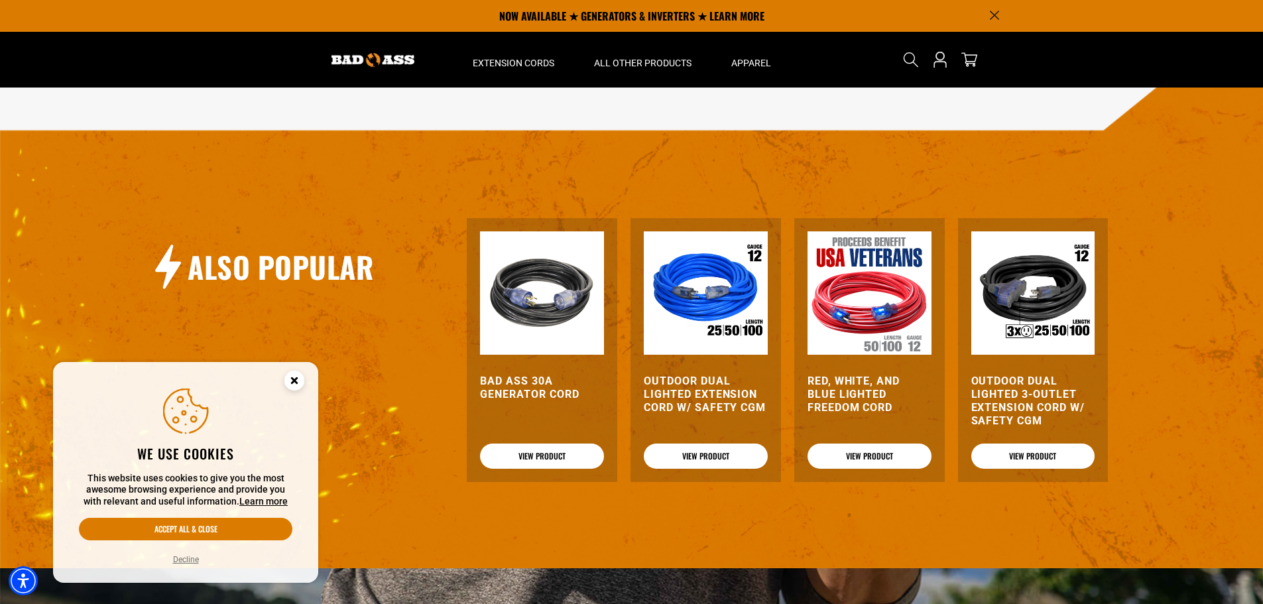
click at [693, 294] on img at bounding box center [706, 293] width 124 height 124
click at [692, 295] on img at bounding box center [706, 293] width 124 height 124
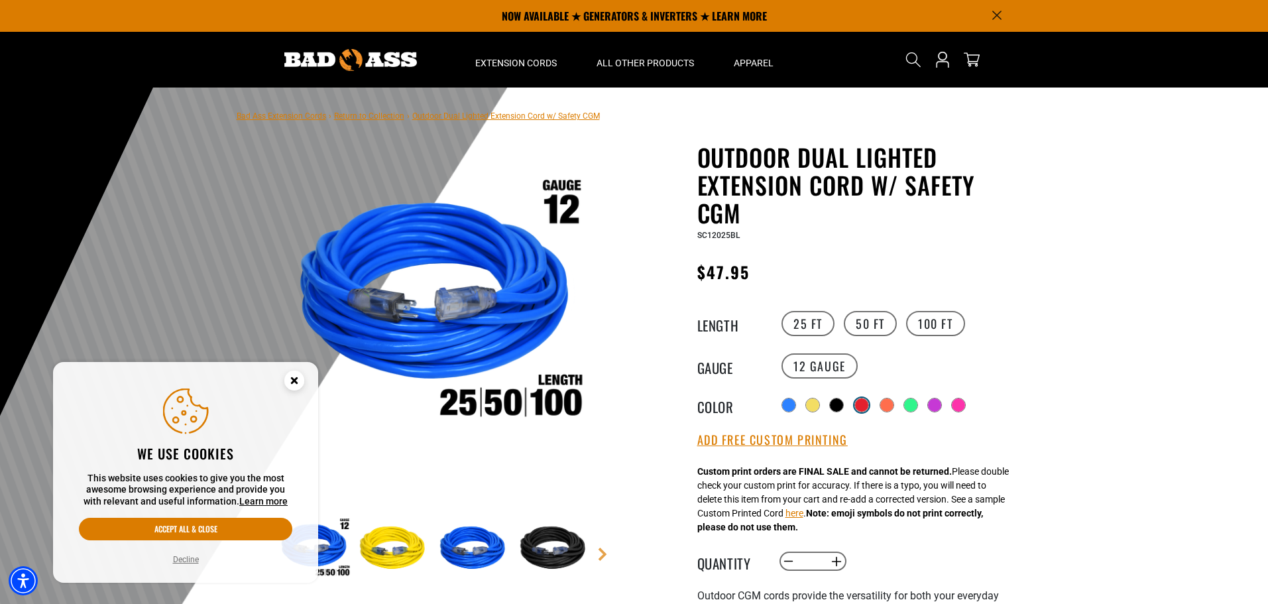
click at [868, 406] on div at bounding box center [861, 404] width 13 height 13
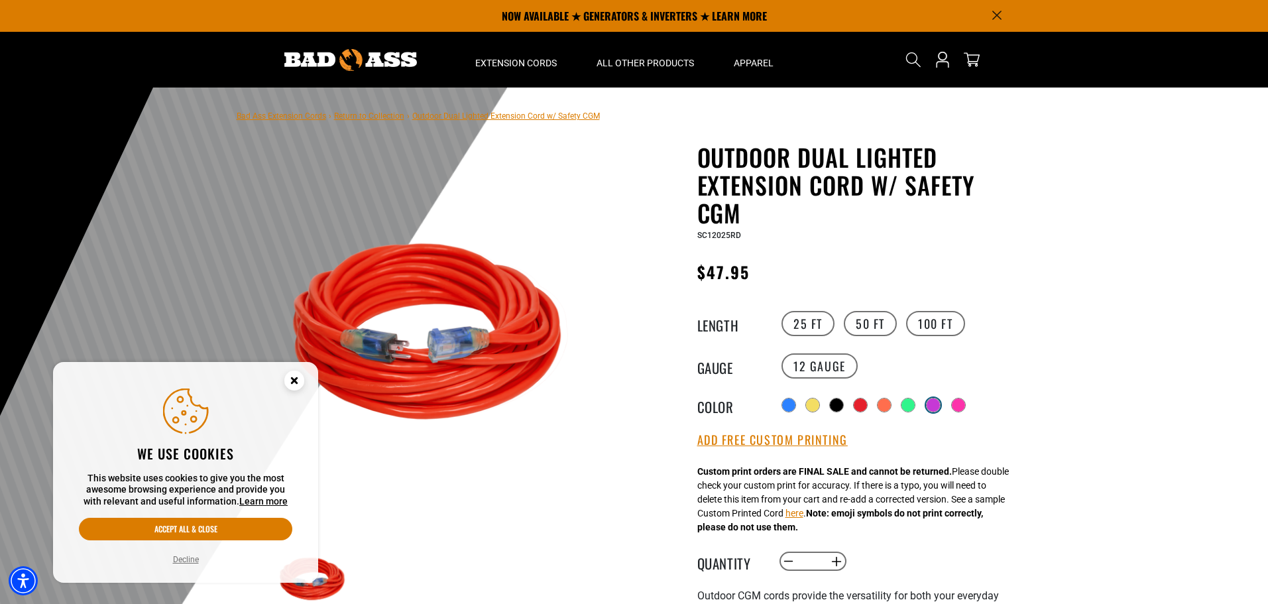
click at [939, 404] on div at bounding box center [933, 404] width 13 height 13
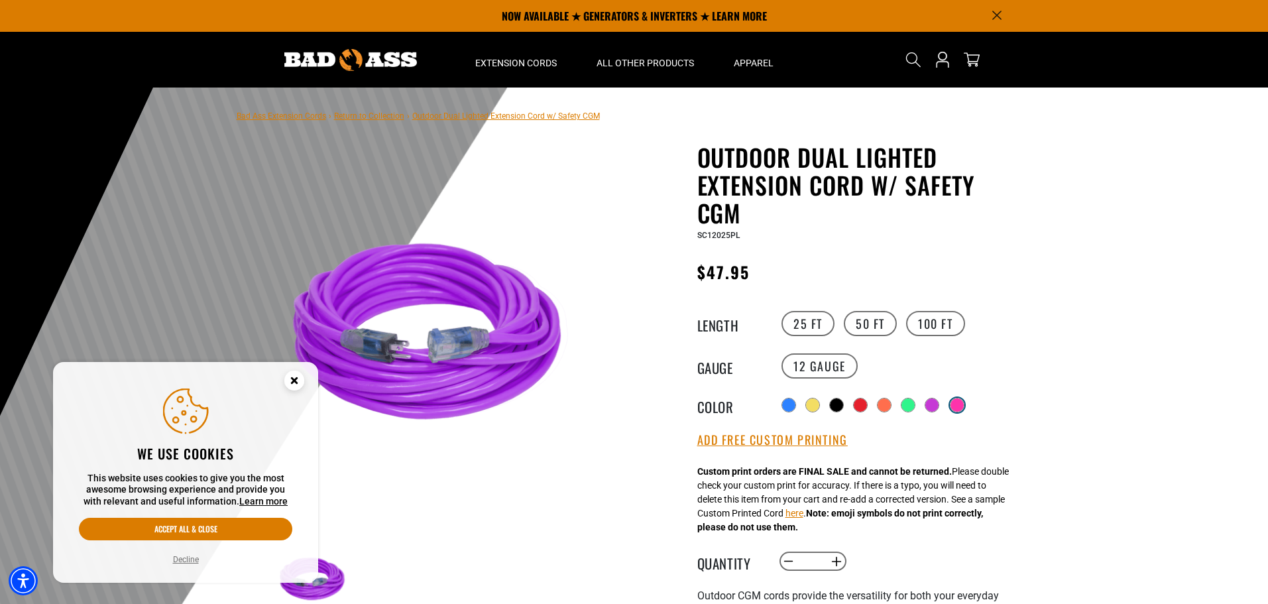
click at [964, 402] on div at bounding box center [957, 404] width 13 height 13
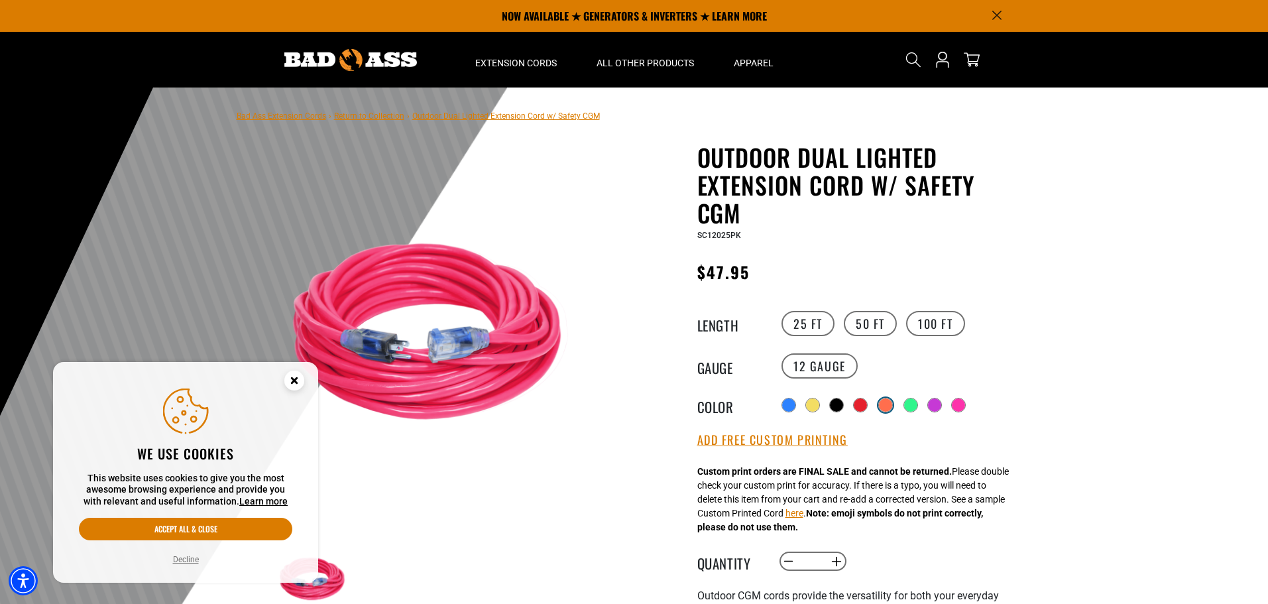
click at [883, 408] on div at bounding box center [885, 404] width 13 height 13
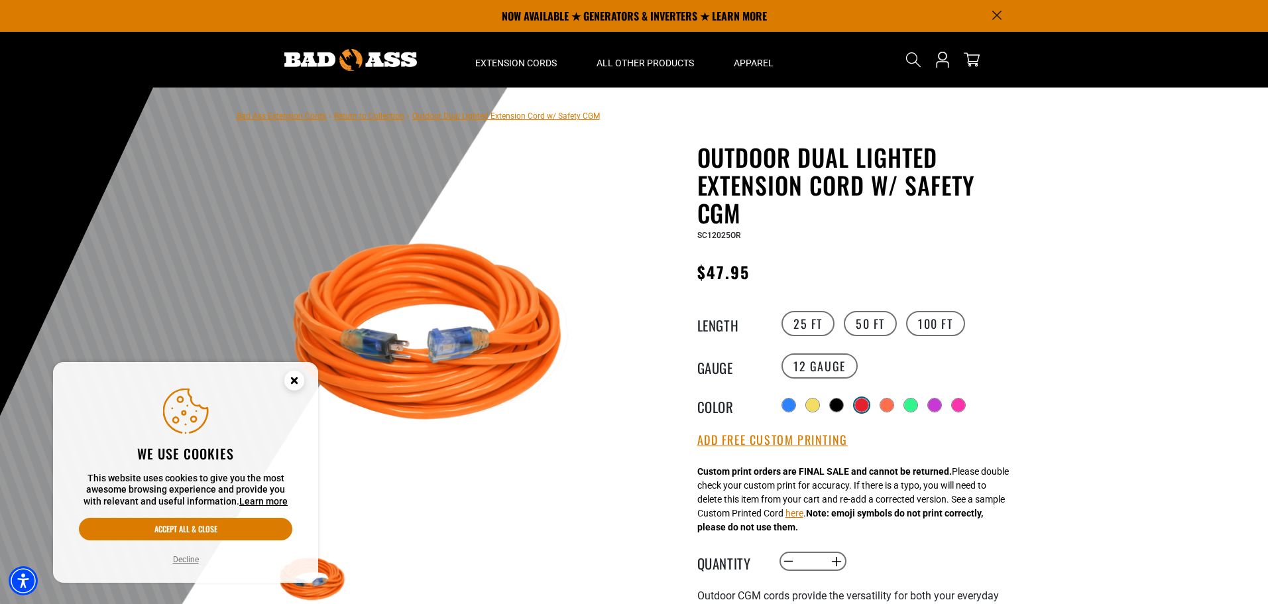
click at [858, 409] on div at bounding box center [862, 405] width 15 height 15
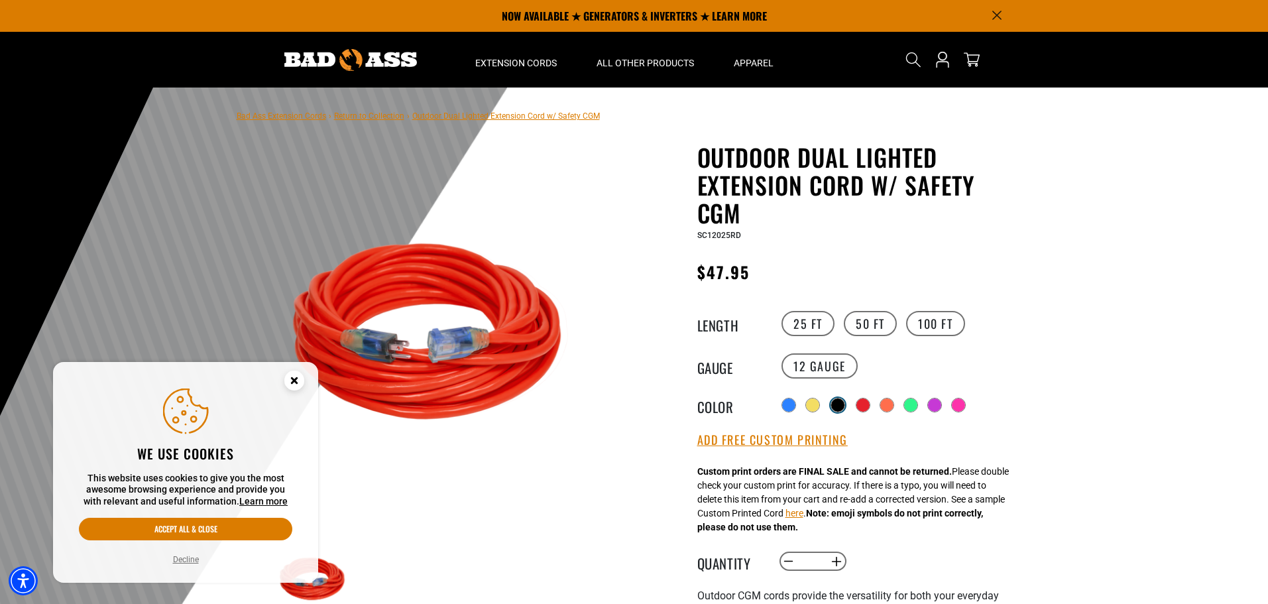
click at [839, 404] on div at bounding box center [837, 404] width 13 height 13
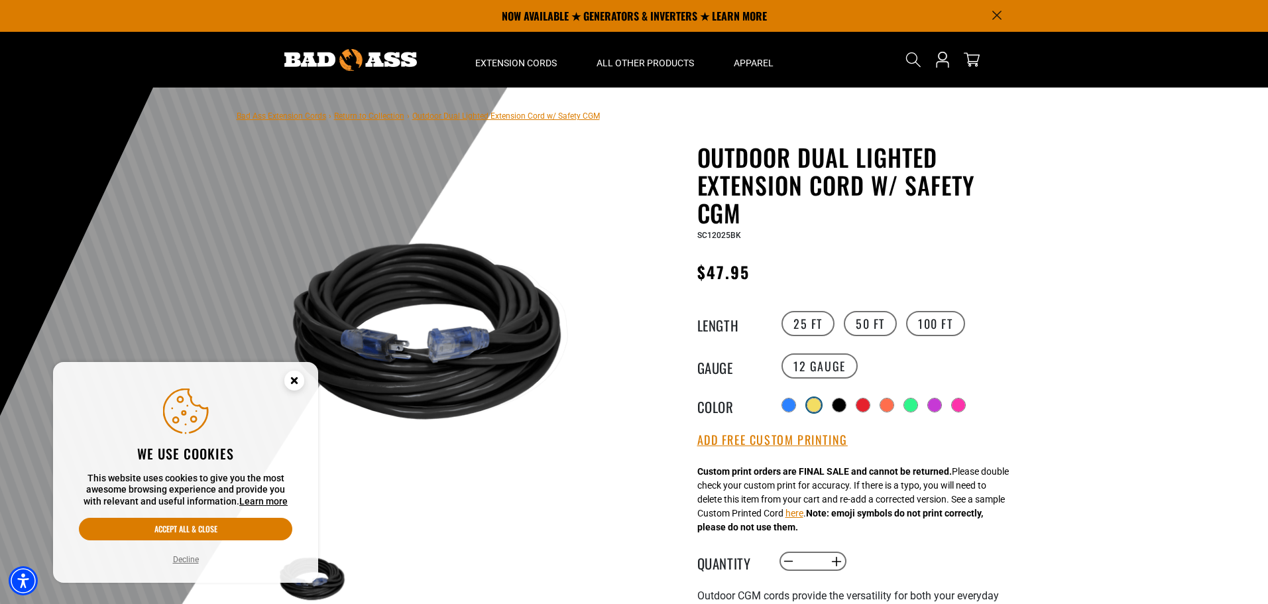
click at [810, 404] on div at bounding box center [814, 404] width 13 height 13
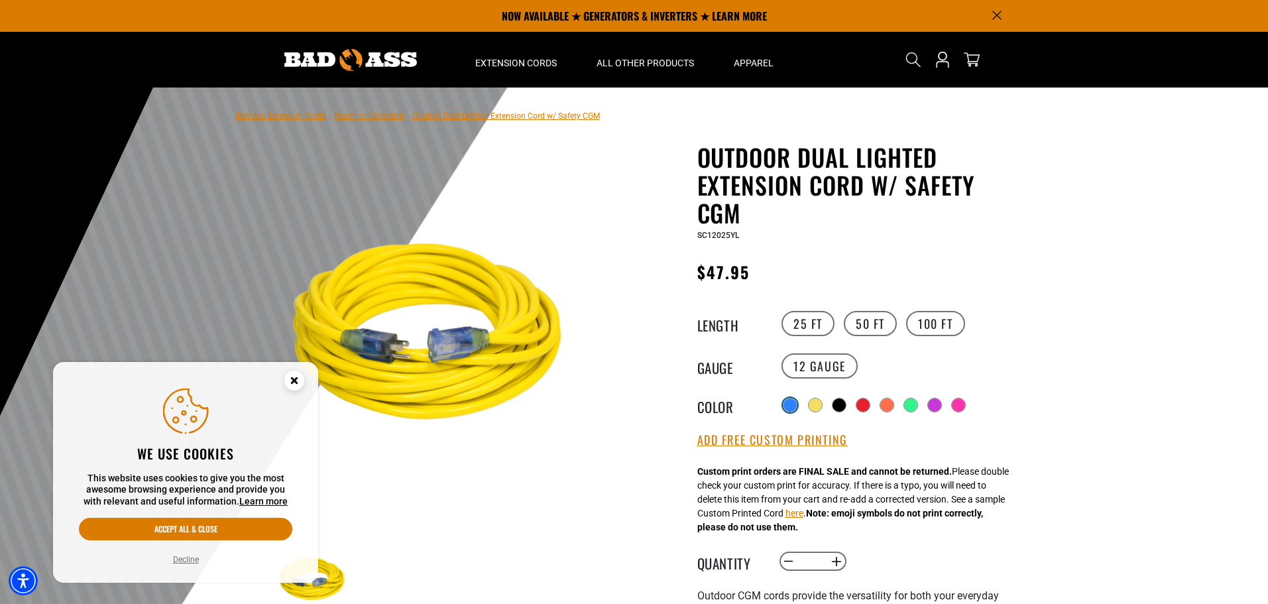
click at [786, 402] on div at bounding box center [790, 404] width 13 height 13
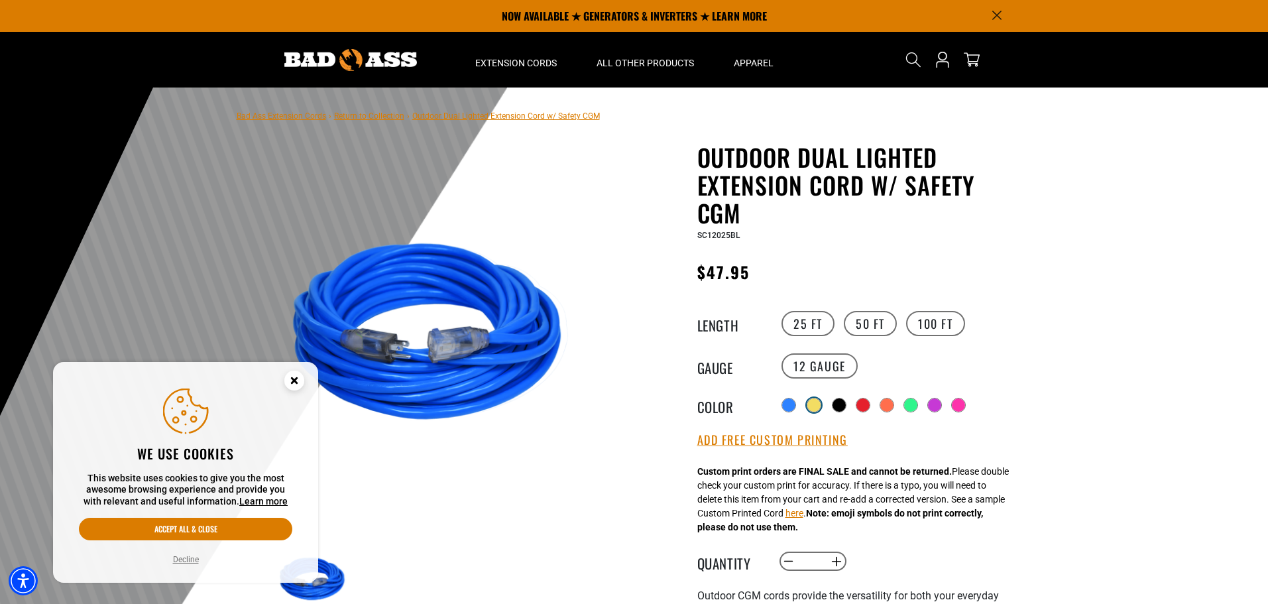
click at [820, 401] on div at bounding box center [814, 404] width 13 height 13
